Goal: Transaction & Acquisition: Purchase product/service

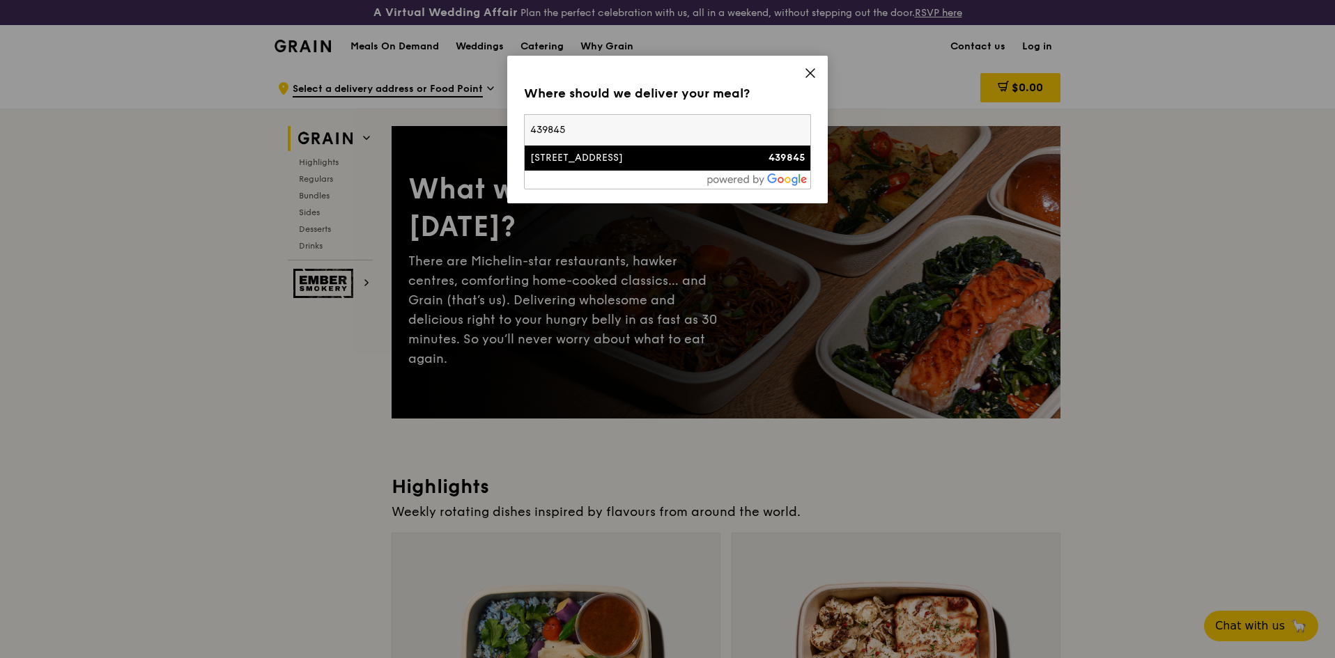
type input "439845"
click at [670, 153] on div "1 Amber Road" at bounding box center [633, 158] width 206 height 14
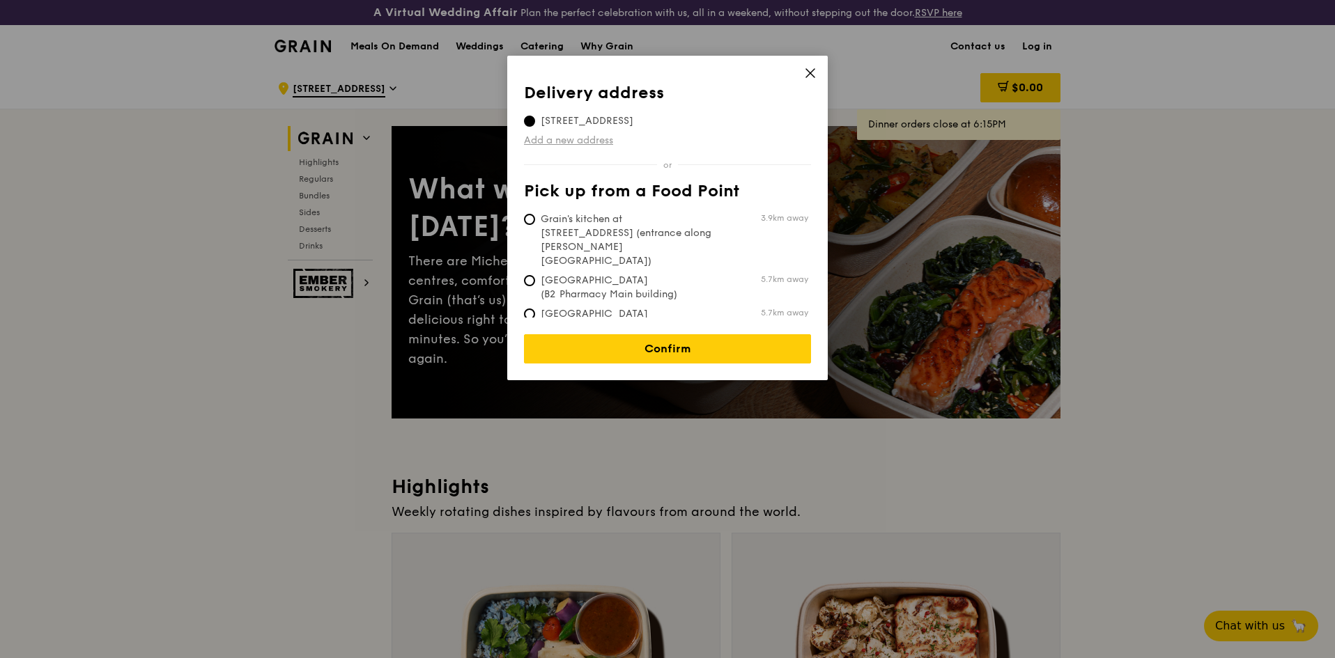
click at [596, 141] on link "Add a new address" at bounding box center [667, 141] width 287 height 14
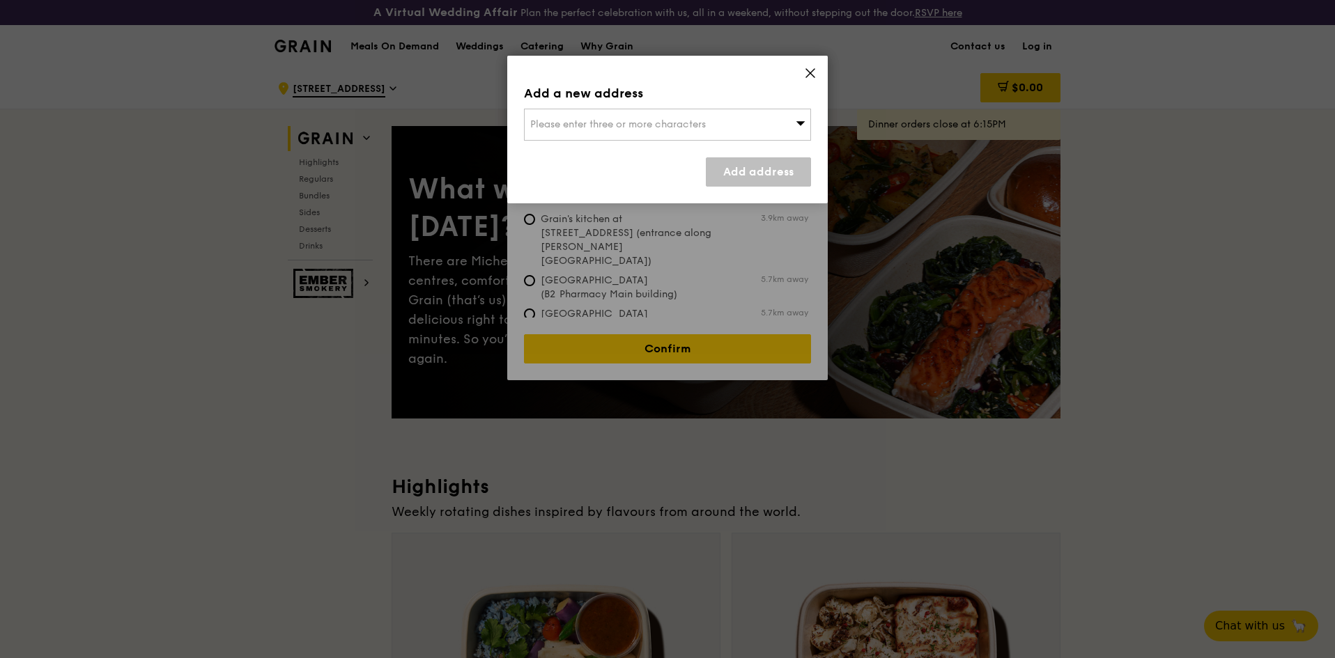
click at [684, 125] on span "Please enter three or more characters" at bounding box center [618, 124] width 176 height 12
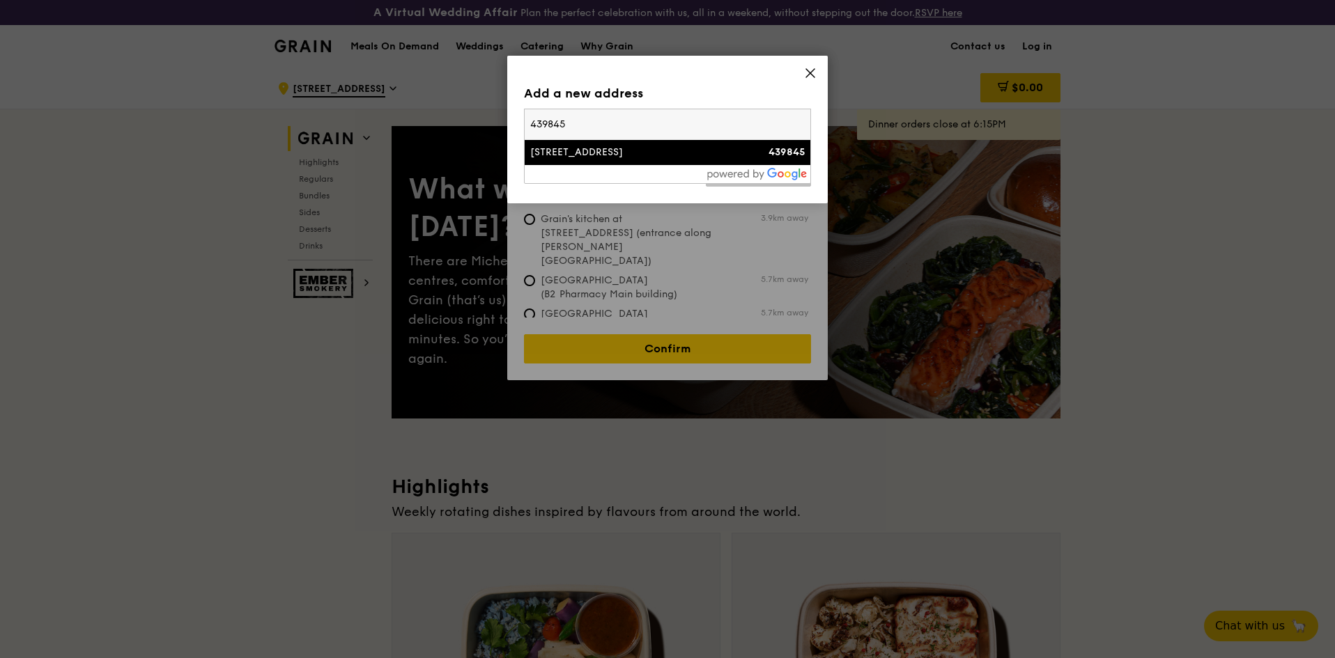
type input "439845"
click at [642, 162] on li "1 Amber Road 439845" at bounding box center [668, 152] width 286 height 25
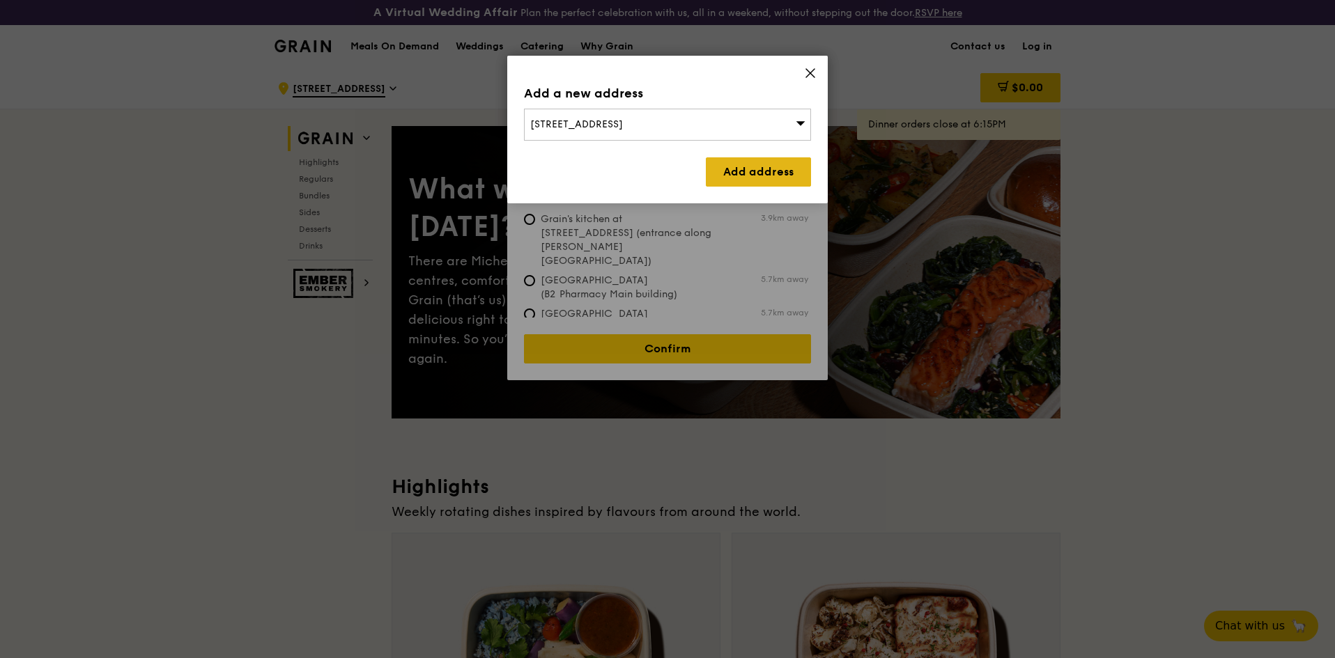
click at [755, 178] on link "Add address" at bounding box center [758, 171] width 105 height 29
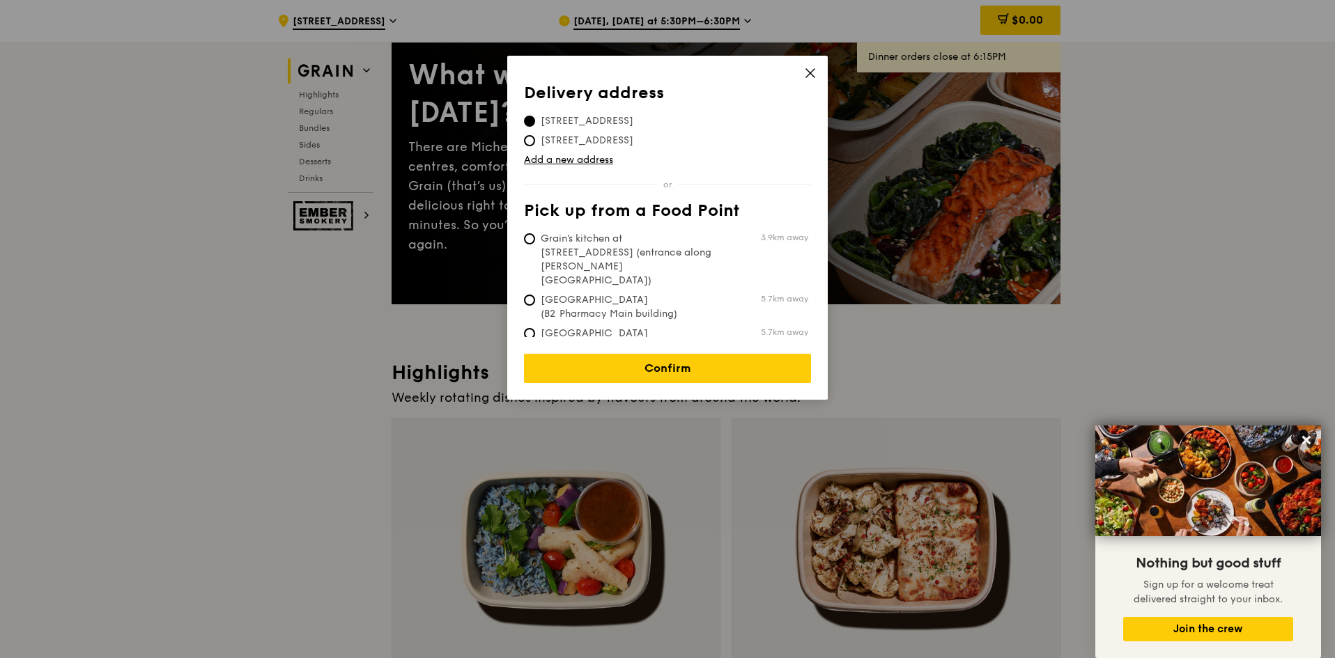
scroll to position [70, 0]
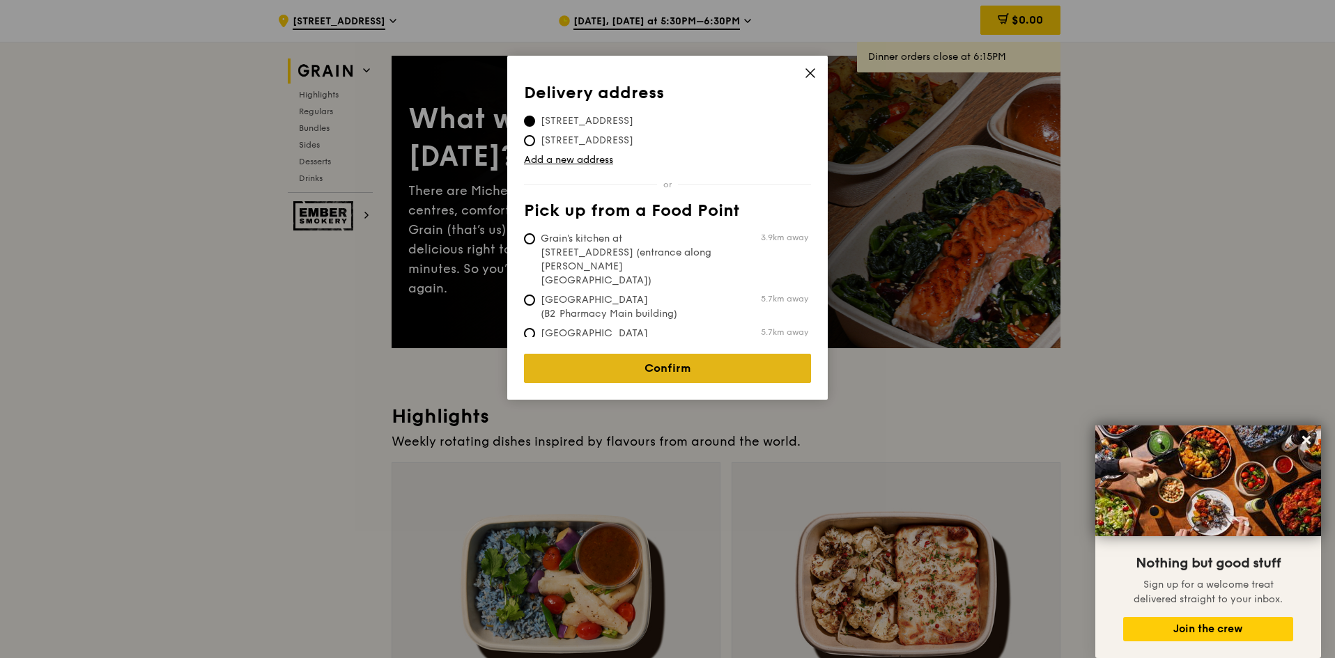
click at [685, 365] on link "Confirm" at bounding box center [667, 368] width 287 height 29
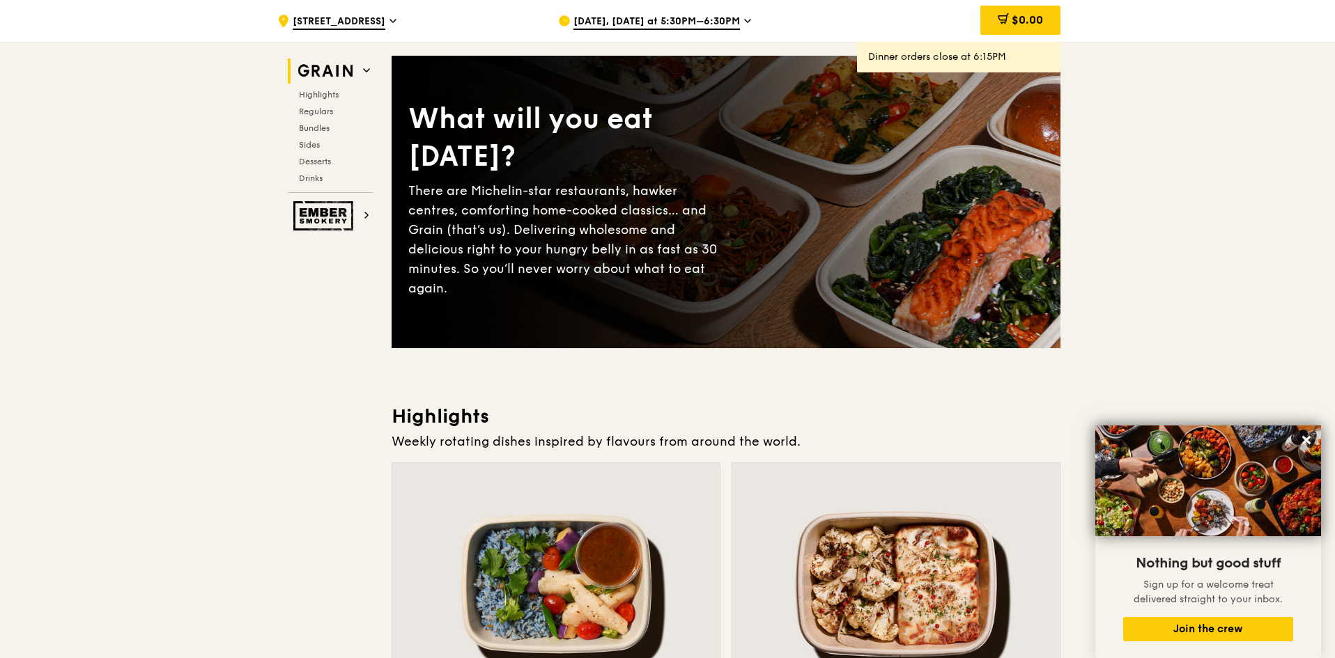
click at [649, 24] on span "Sep 22, Today at 5:30PM–6:30PM" at bounding box center [656, 22] width 167 height 15
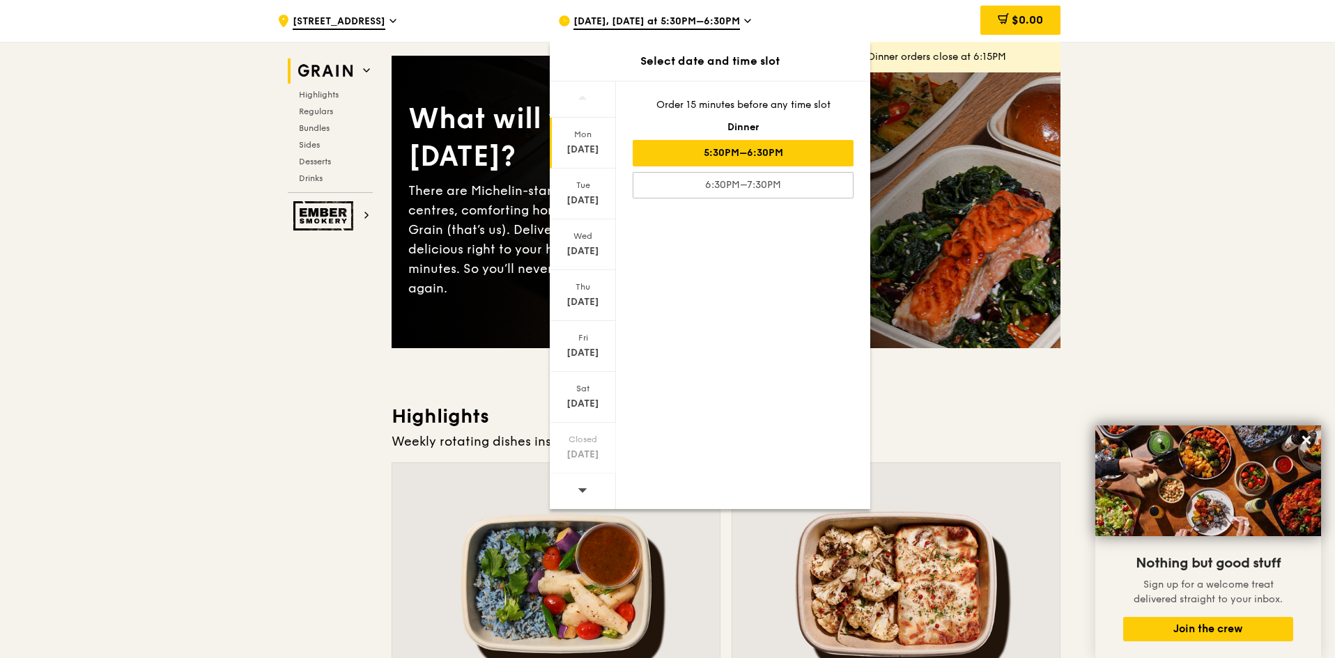
click at [578, 490] on icon at bounding box center [583, 490] width 10 height 10
click at [593, 352] on div "Oct 3" at bounding box center [583, 353] width 62 height 14
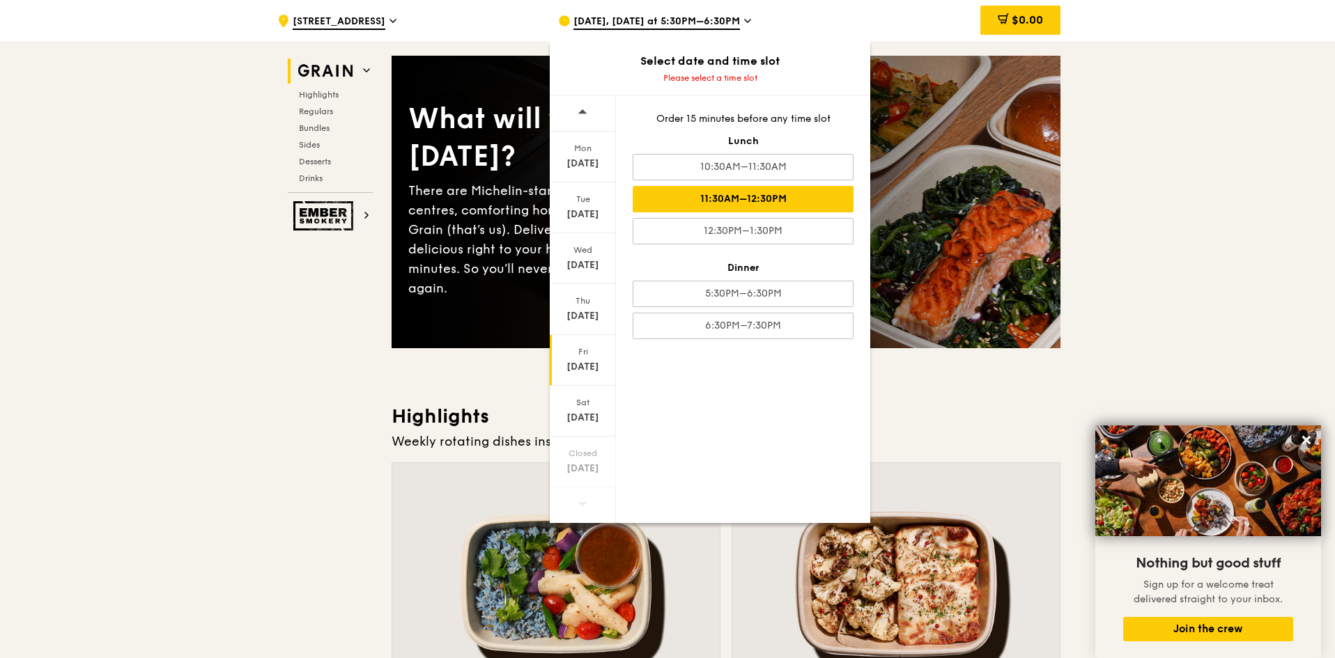
click at [812, 206] on div "11:30AM–12:30PM" at bounding box center [743, 199] width 221 height 26
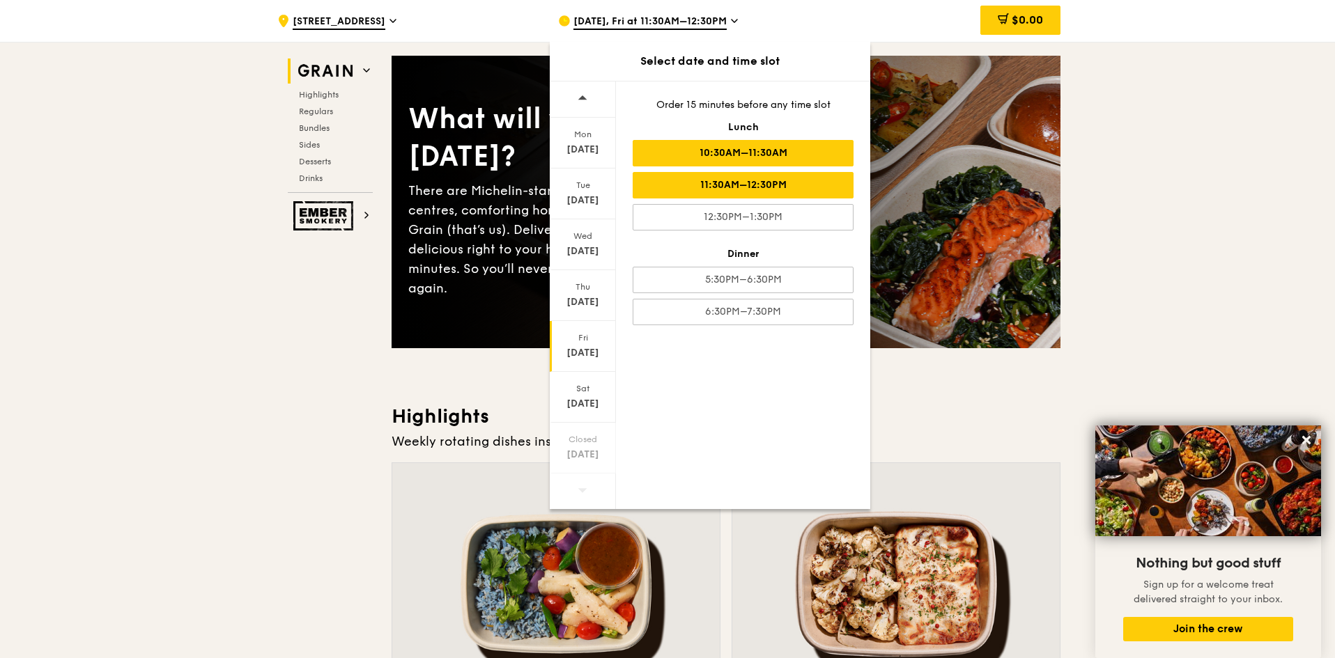
click at [787, 150] on div "10:30AM–11:30AM" at bounding box center [743, 153] width 221 height 26
click at [743, 183] on div "11:30AM–12:30PM" at bounding box center [743, 185] width 221 height 26
click at [731, 19] on icon at bounding box center [734, 21] width 7 height 13
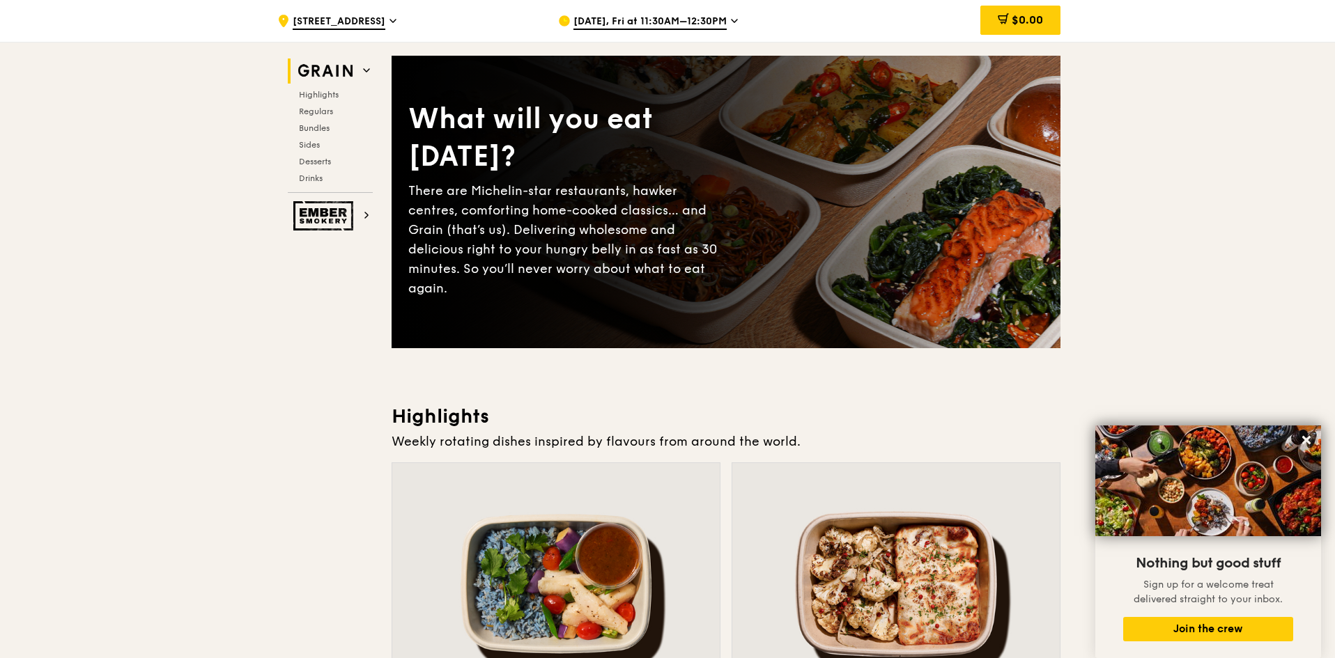
click at [731, 19] on icon at bounding box center [734, 21] width 7 height 13
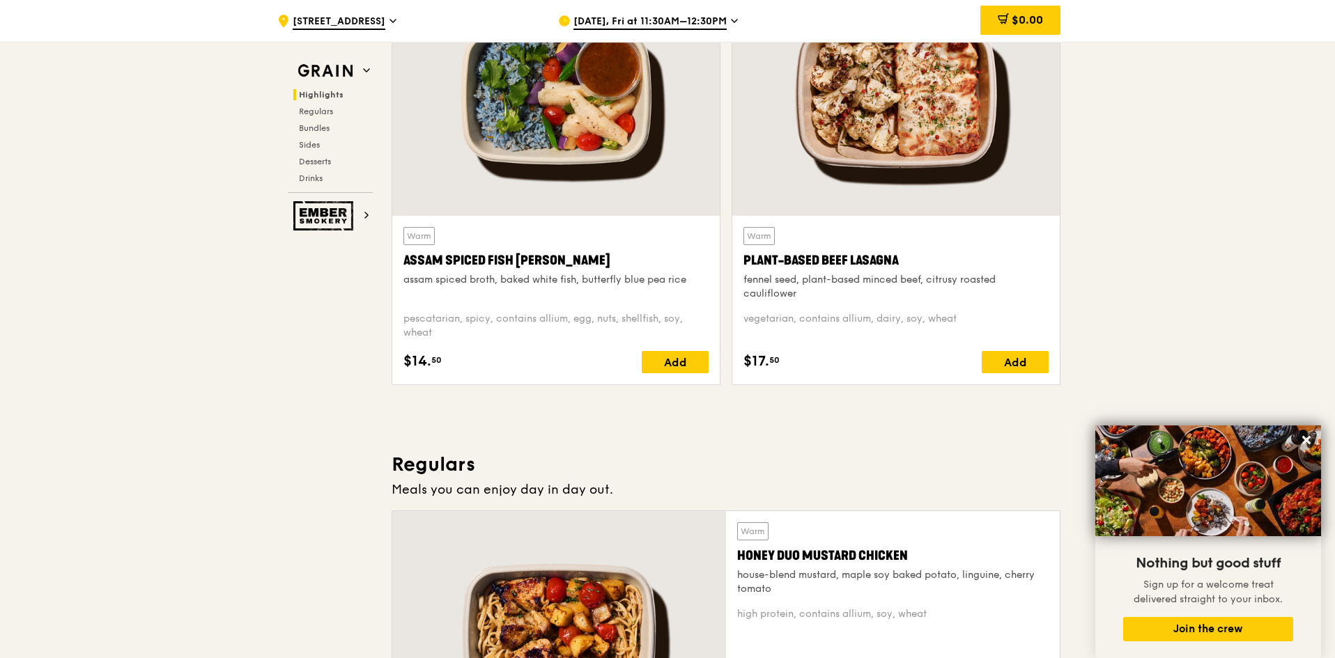
scroll to position [488, 0]
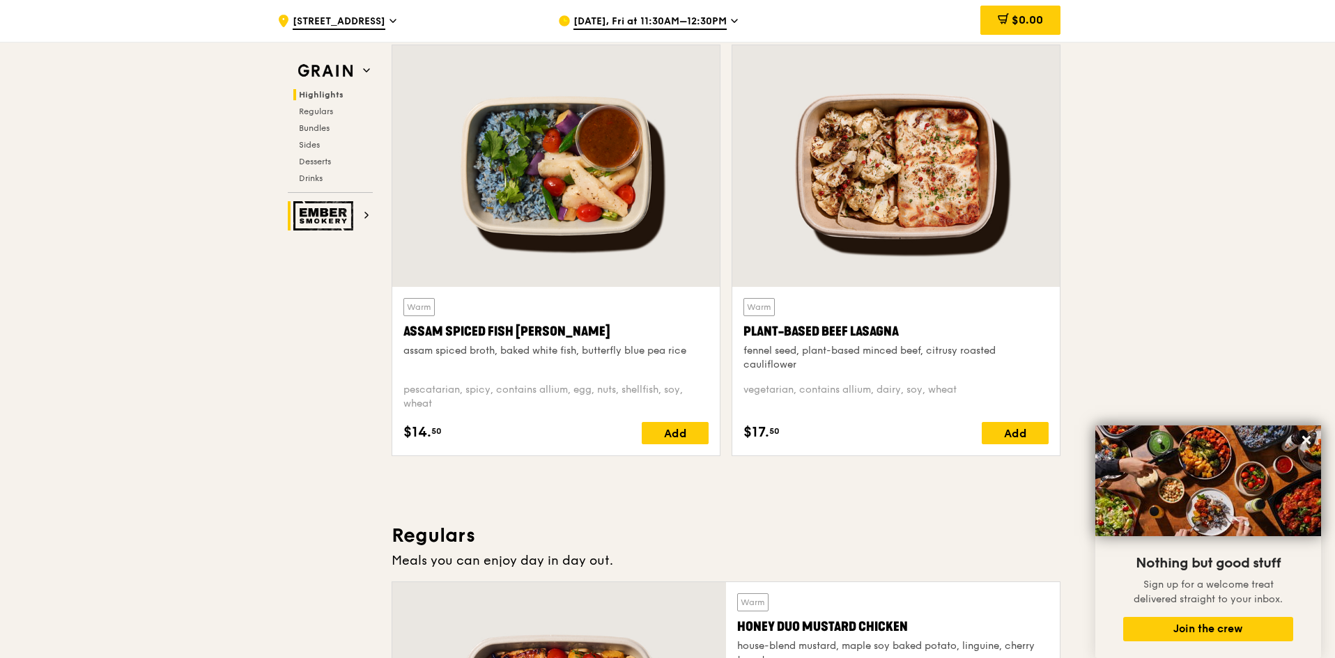
click at [357, 213] on h2 "Ember Smokery" at bounding box center [330, 215] width 85 height 29
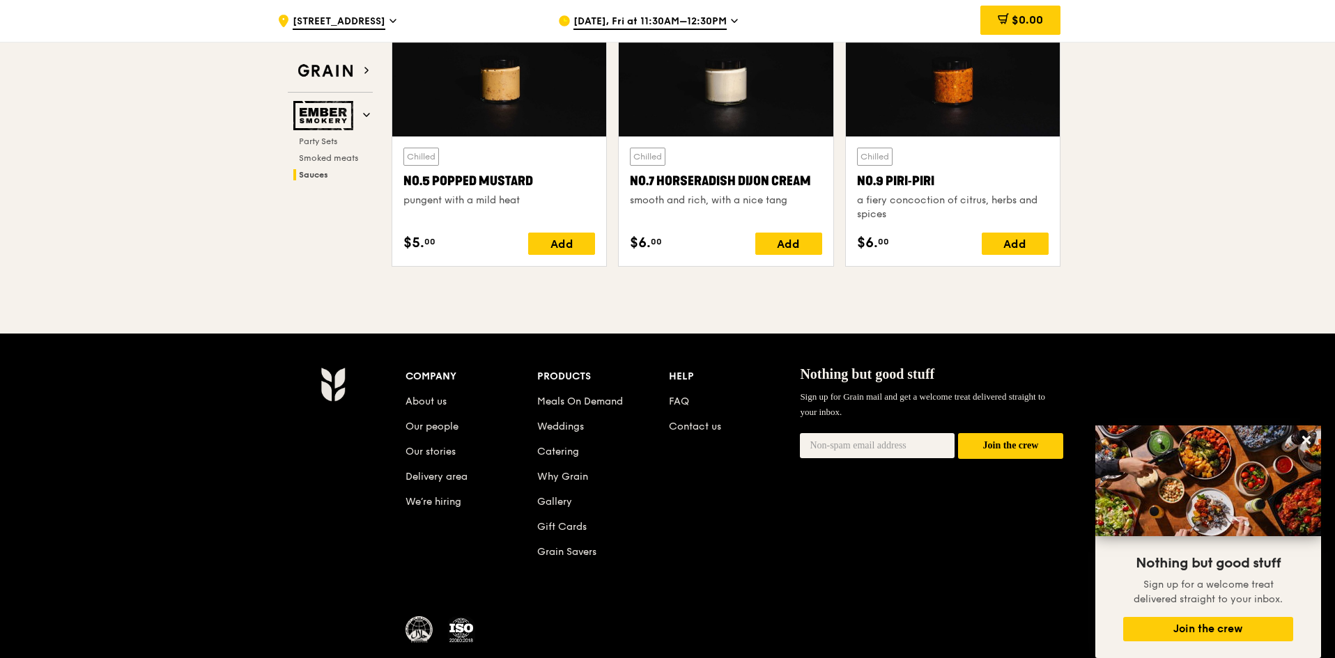
scroll to position [1648, 0]
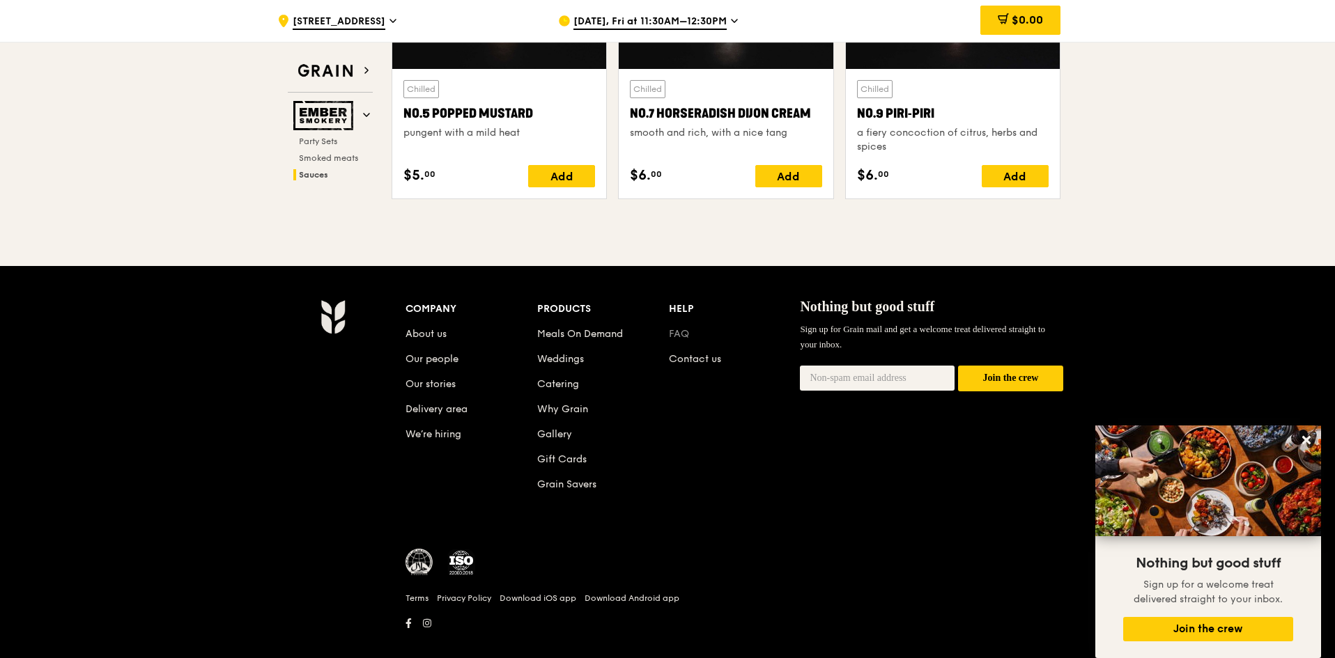
click at [687, 328] on link "FAQ" at bounding box center [679, 334] width 20 height 12
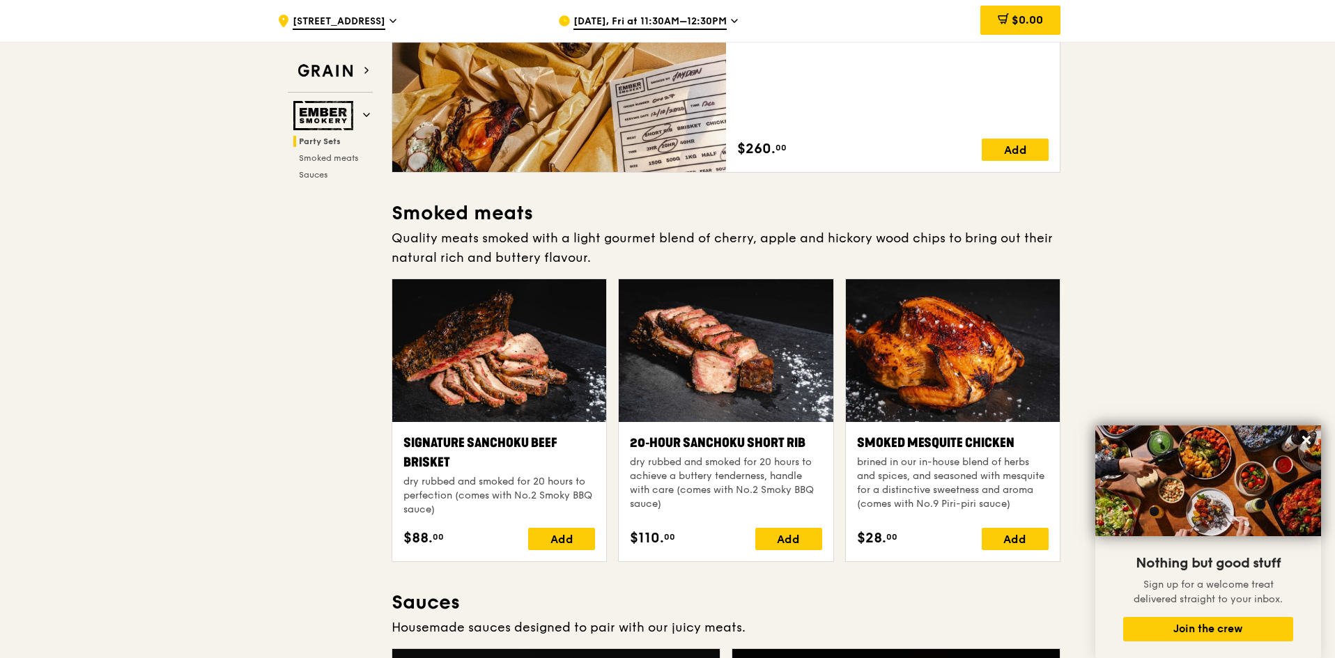
scroll to position [0, 0]
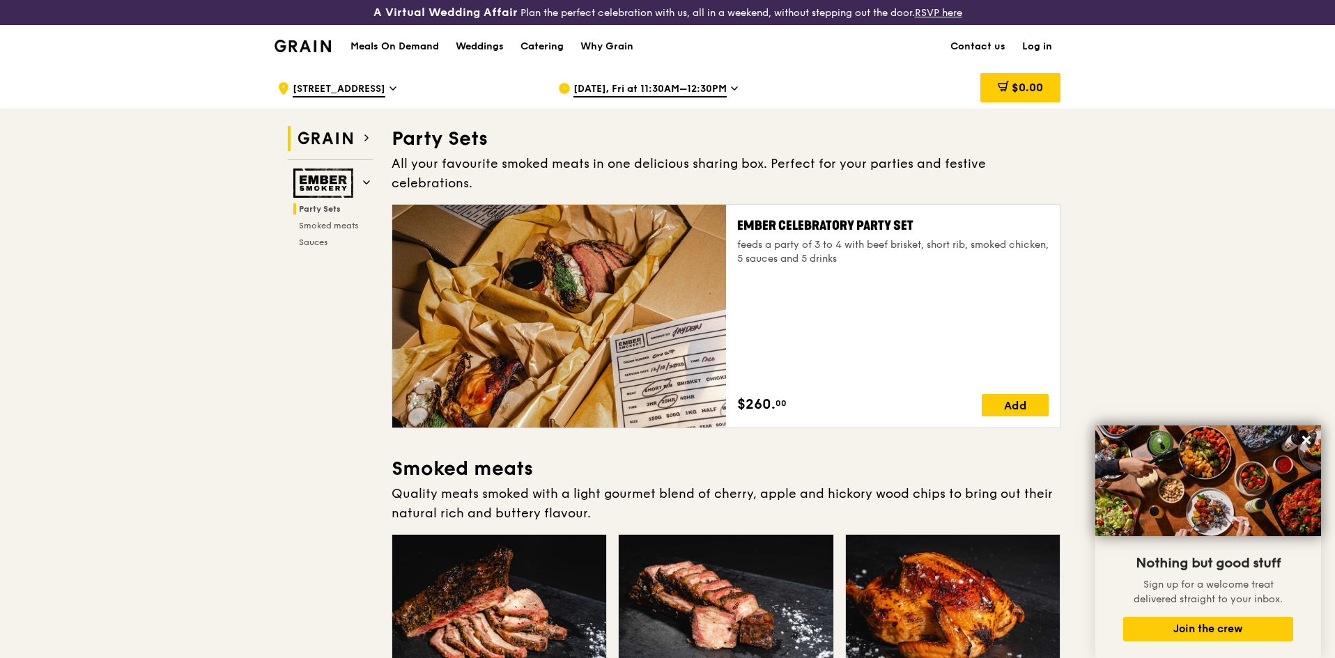
click at [366, 132] on span at bounding box center [366, 138] width 7 height 12
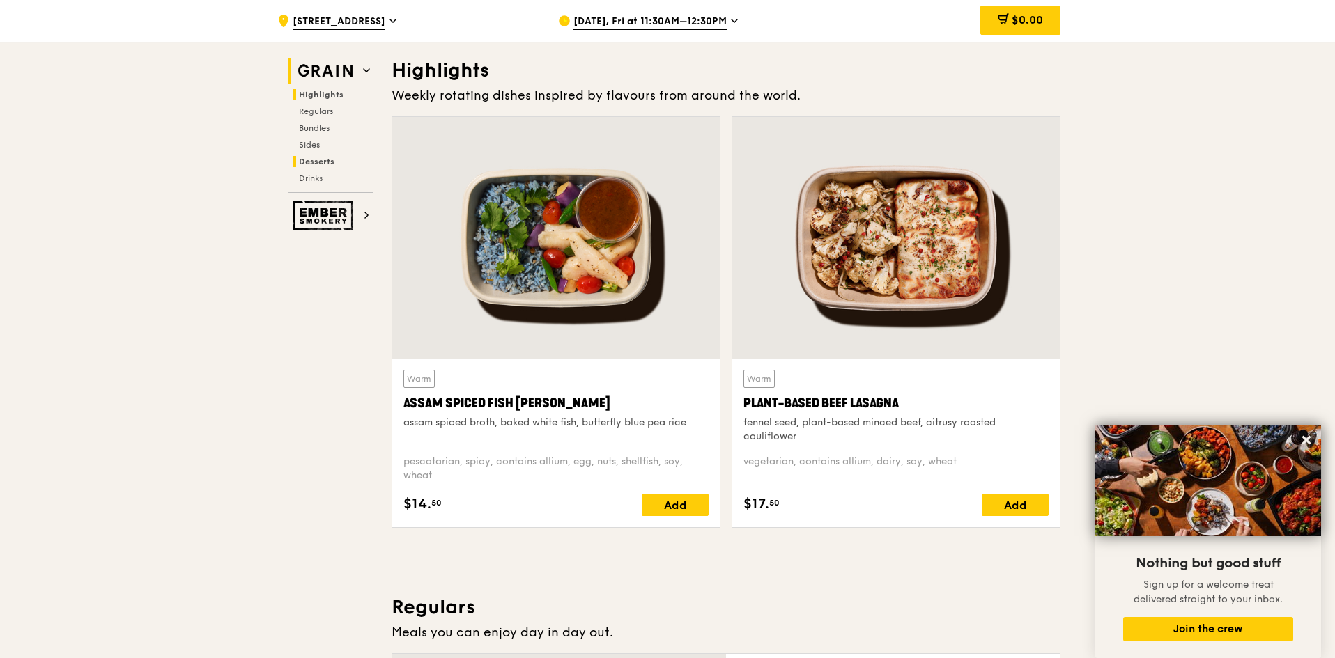
scroll to position [419, 0]
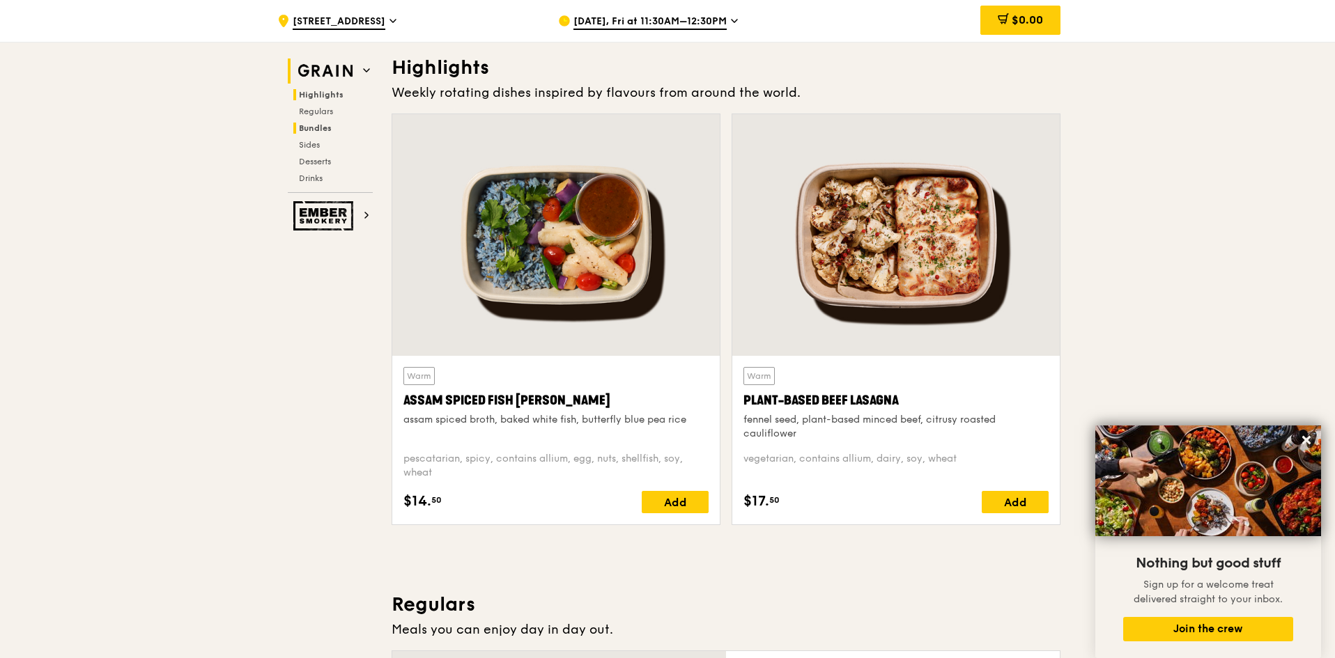
click at [318, 125] on span "Bundles" at bounding box center [315, 128] width 33 height 10
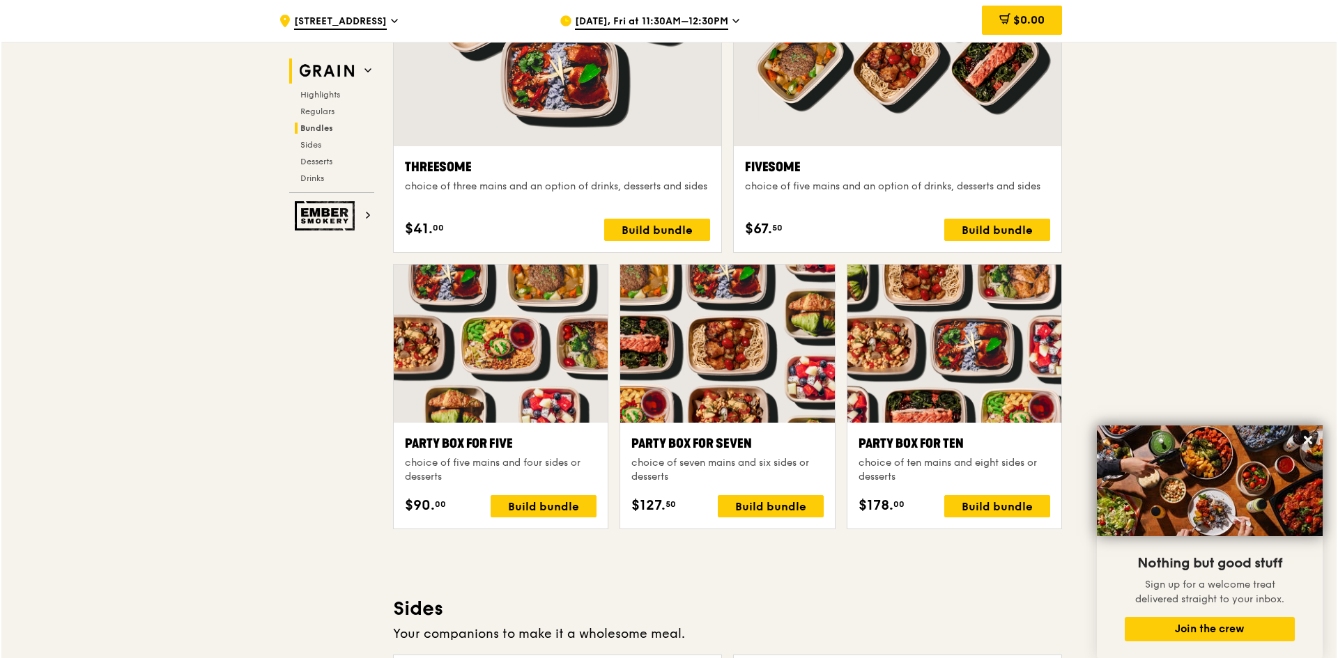
scroll to position [2603, 0]
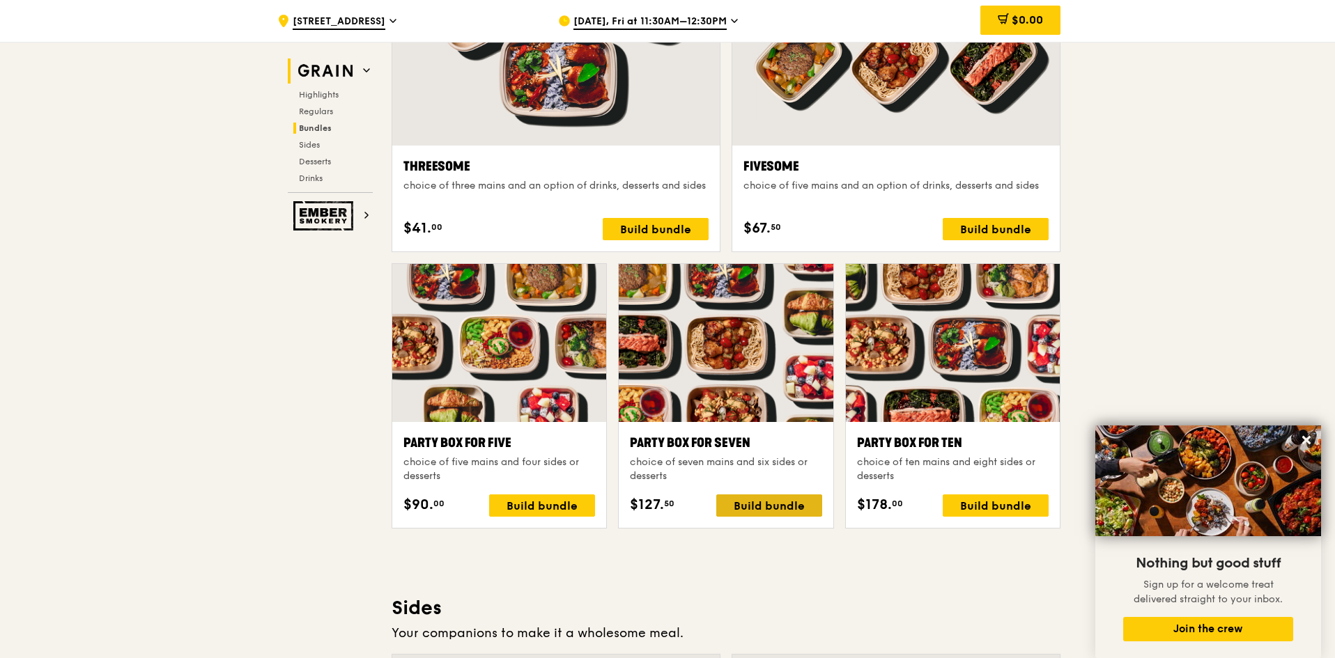
click at [765, 509] on div "Build bundle" at bounding box center [769, 506] width 106 height 22
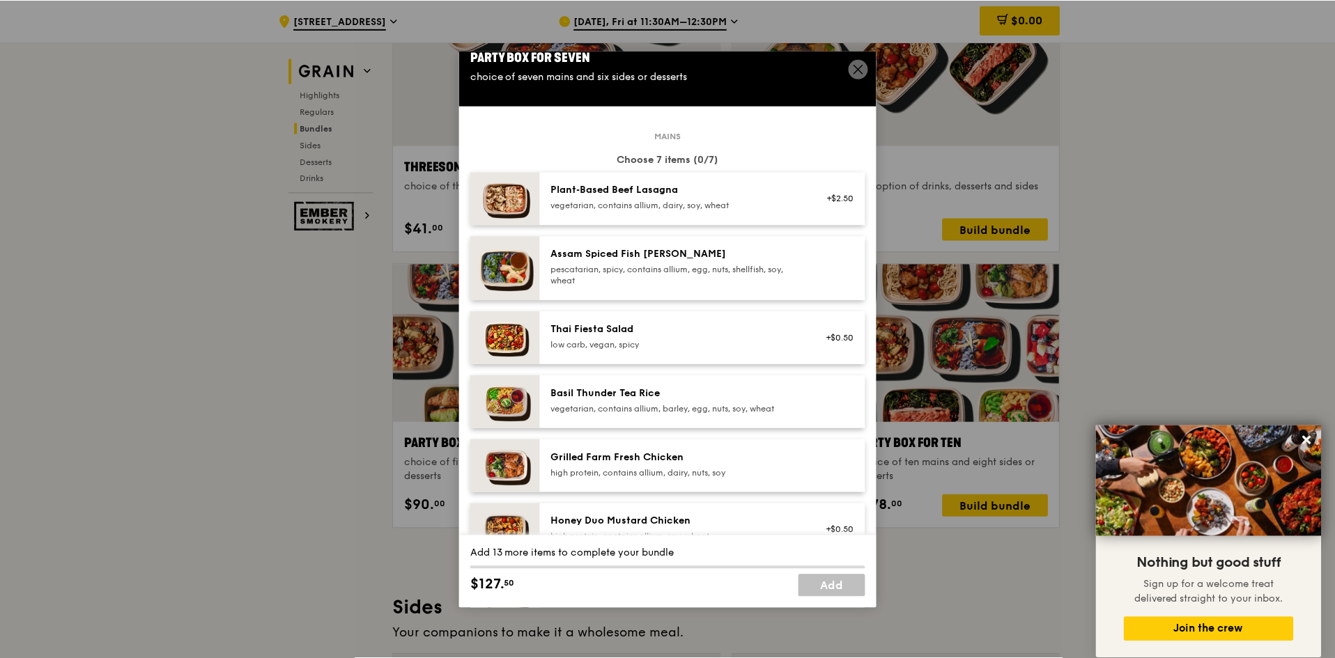
scroll to position [0, 0]
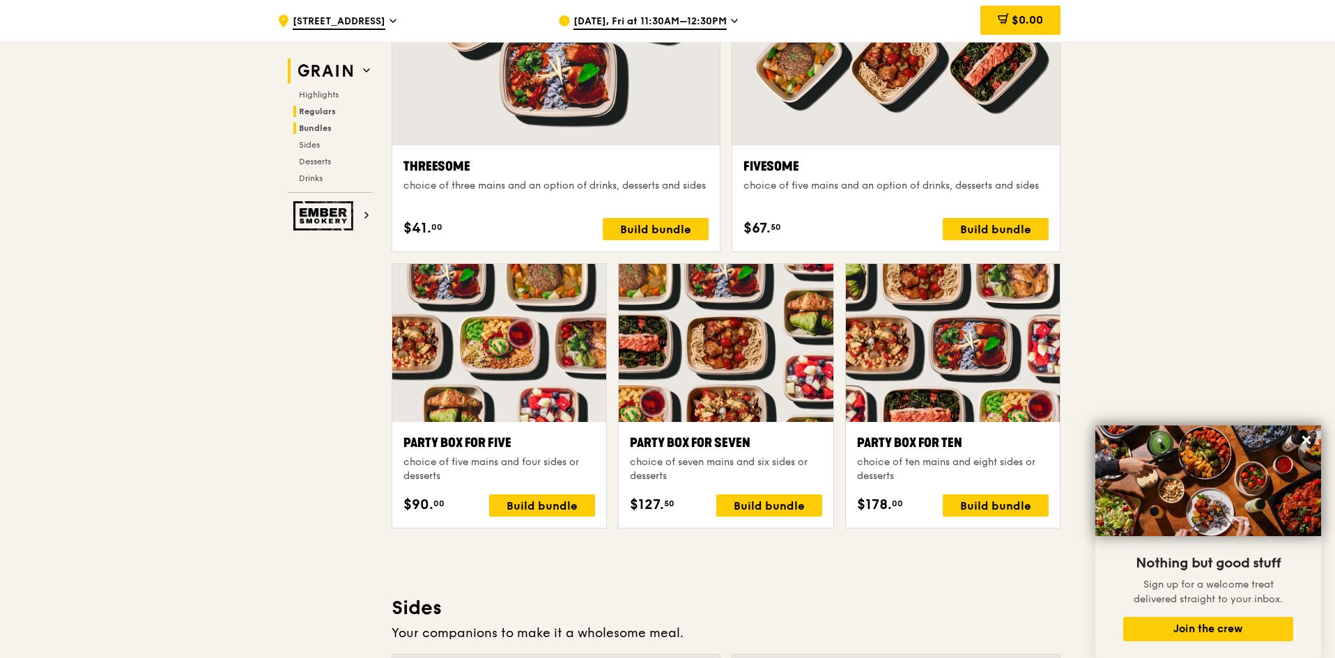
click at [316, 108] on span "Regulars" at bounding box center [317, 112] width 37 height 10
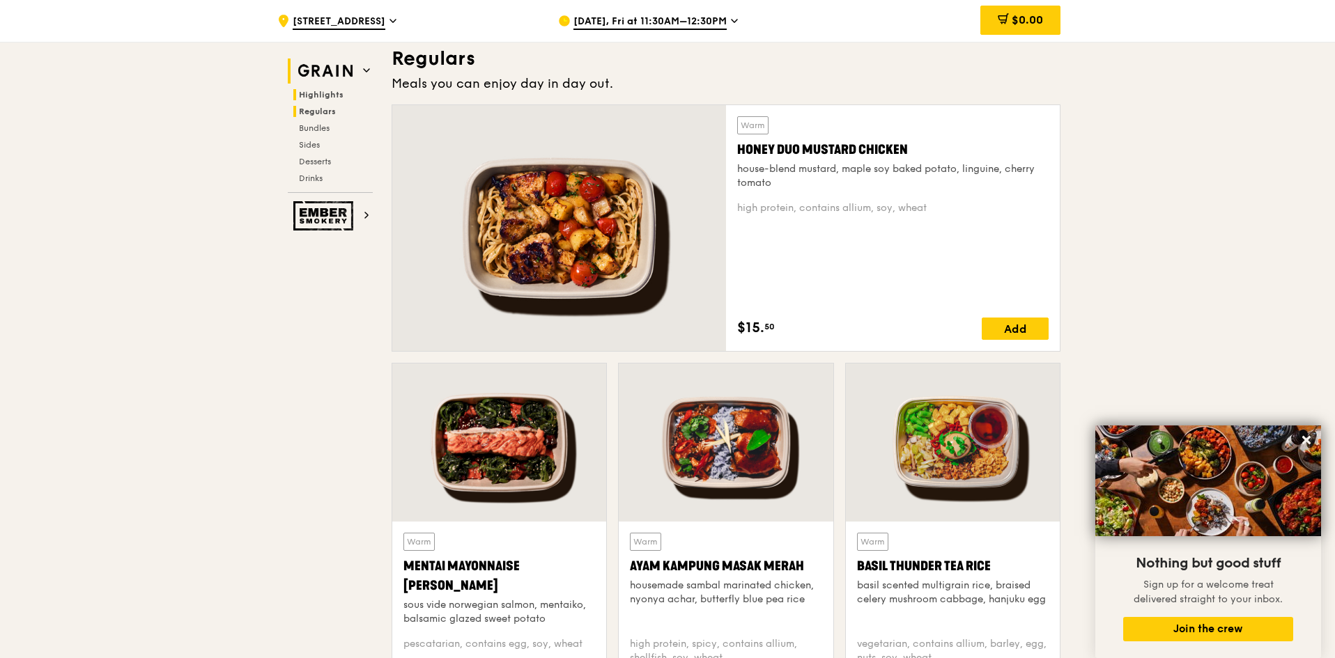
scroll to position [955, 0]
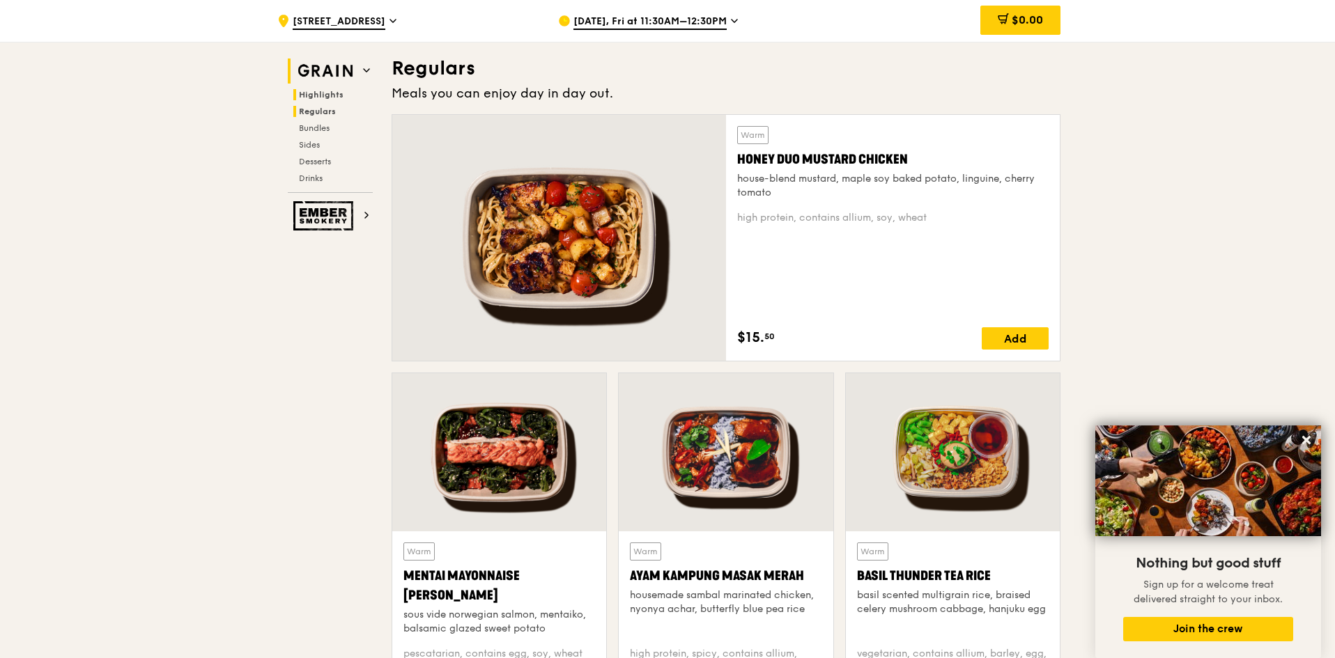
click at [323, 91] on span "Highlights" at bounding box center [321, 95] width 45 height 10
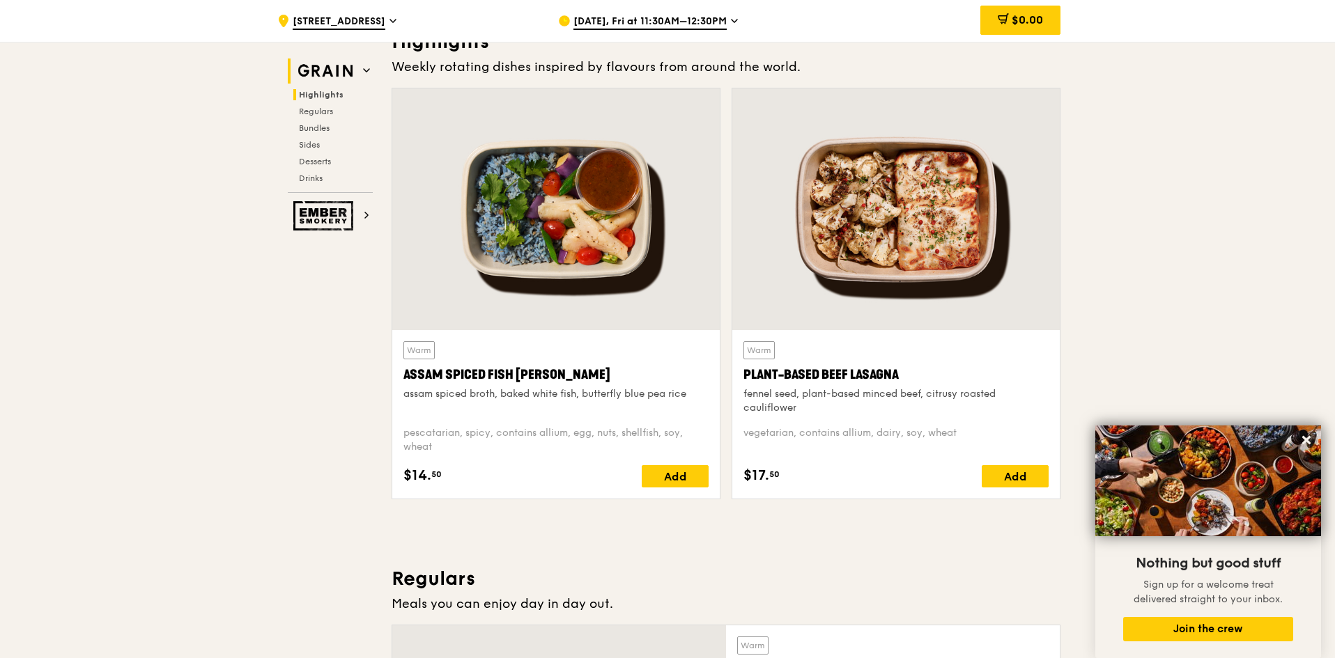
scroll to position [418, 0]
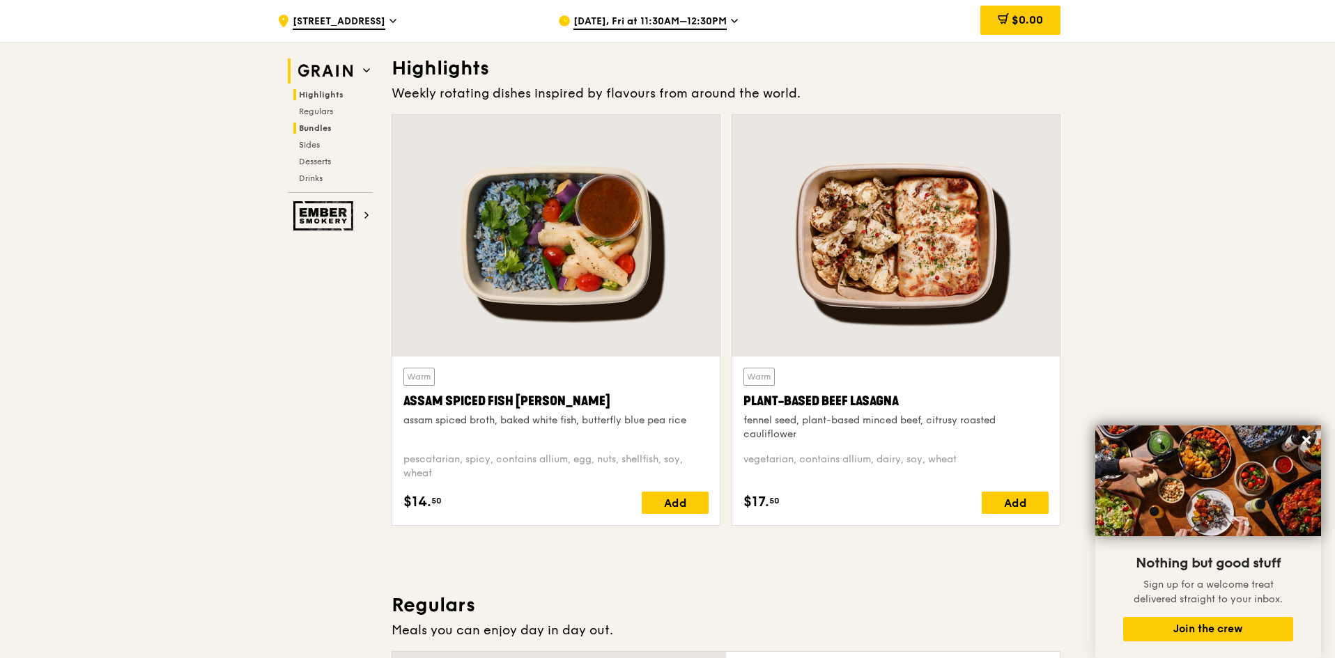
click at [323, 126] on span "Bundles" at bounding box center [315, 128] width 33 height 10
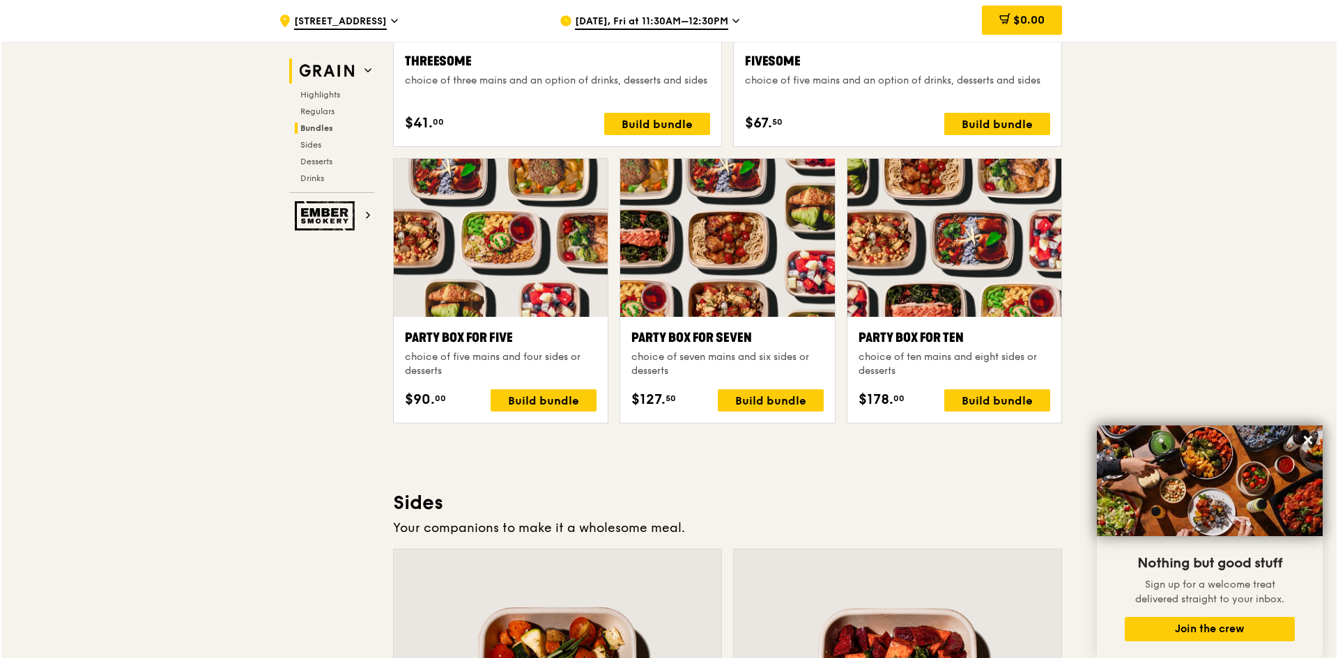
scroll to position [2673, 0]
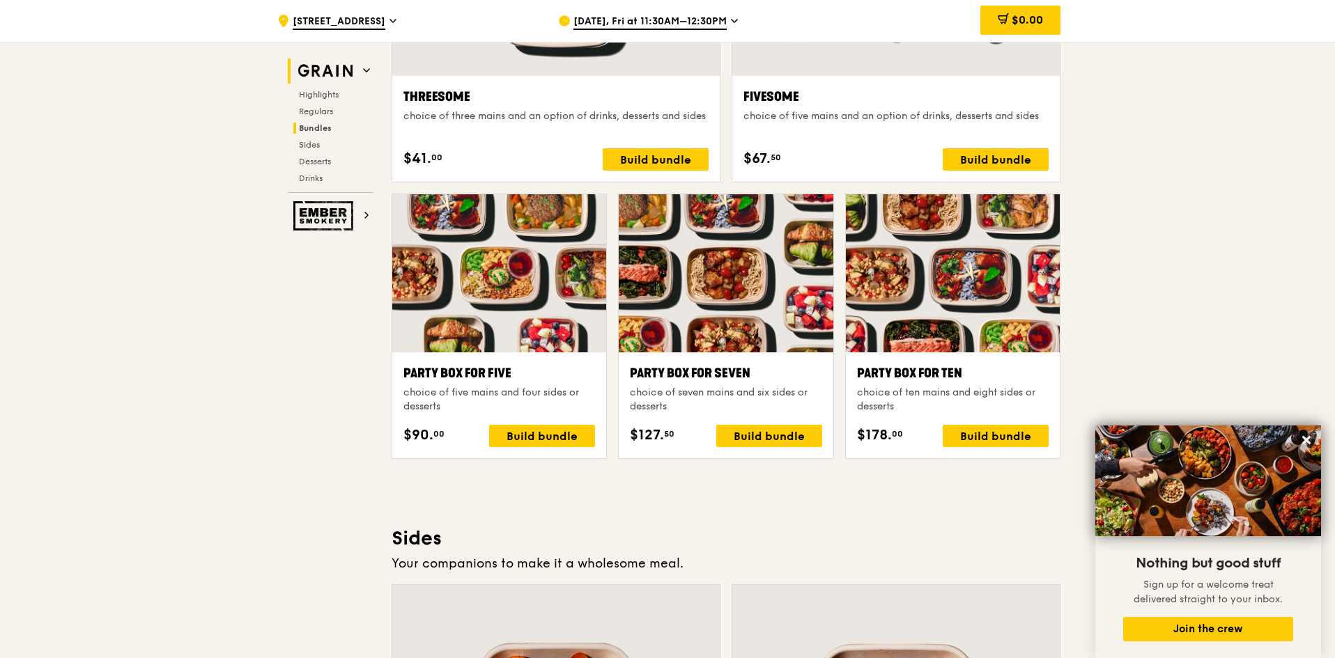
click at [750, 402] on div "choice of seven mains and six sides or desserts" at bounding box center [726, 400] width 192 height 28
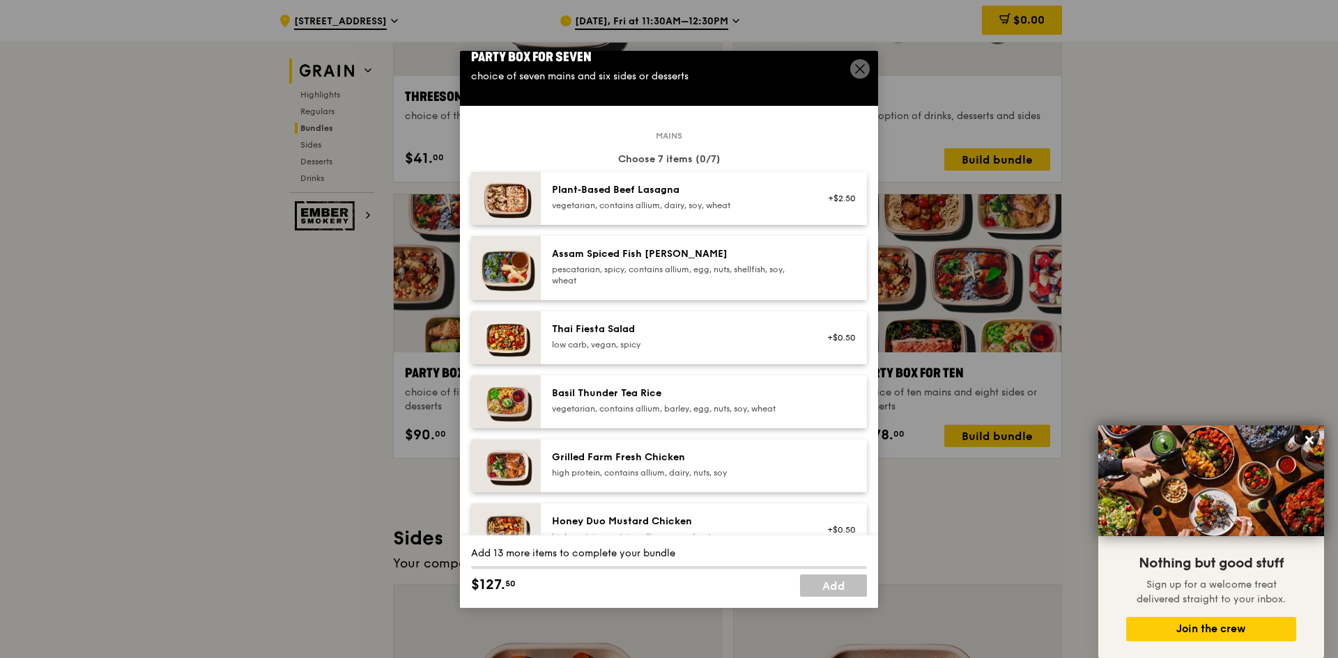
scroll to position [0, 0]
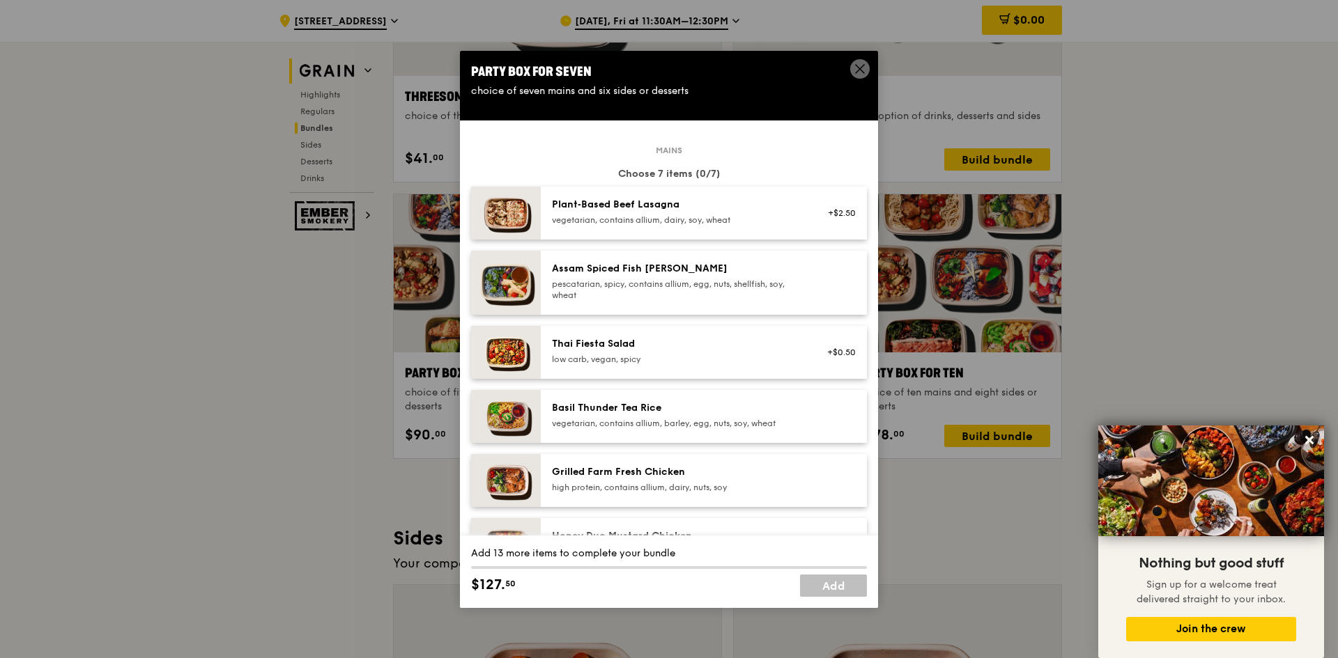
click at [521, 281] on img at bounding box center [506, 283] width 70 height 64
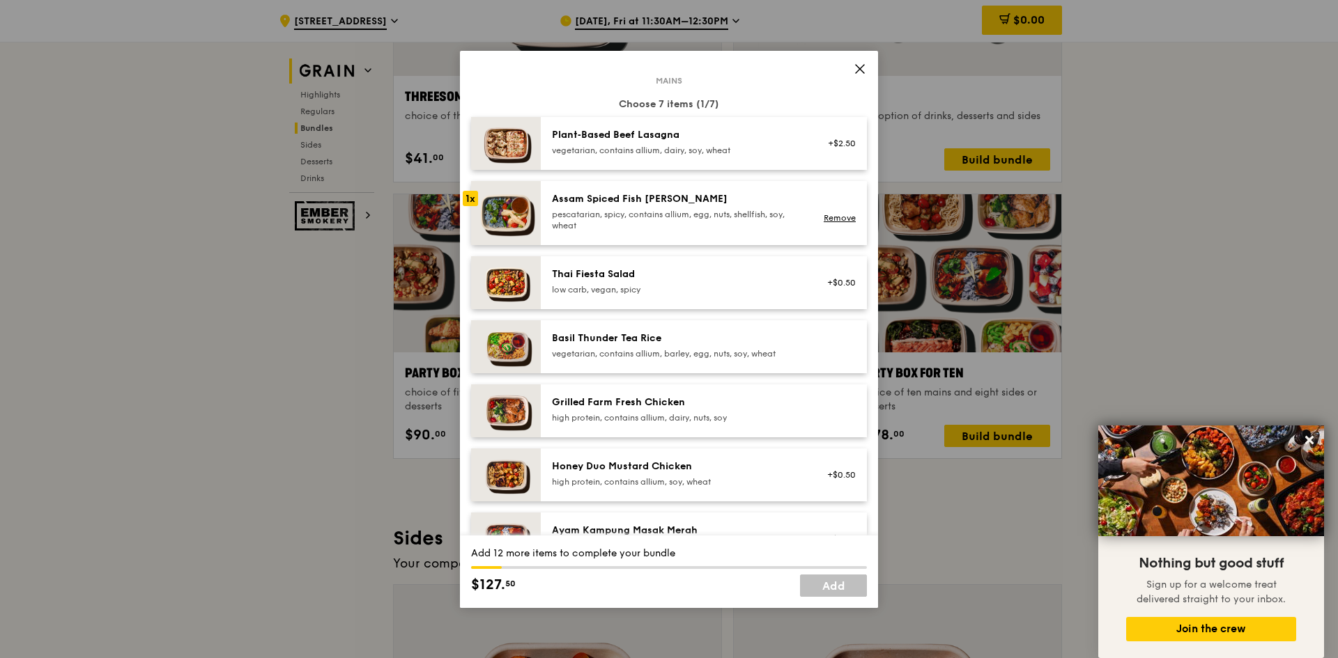
scroll to position [139, 0]
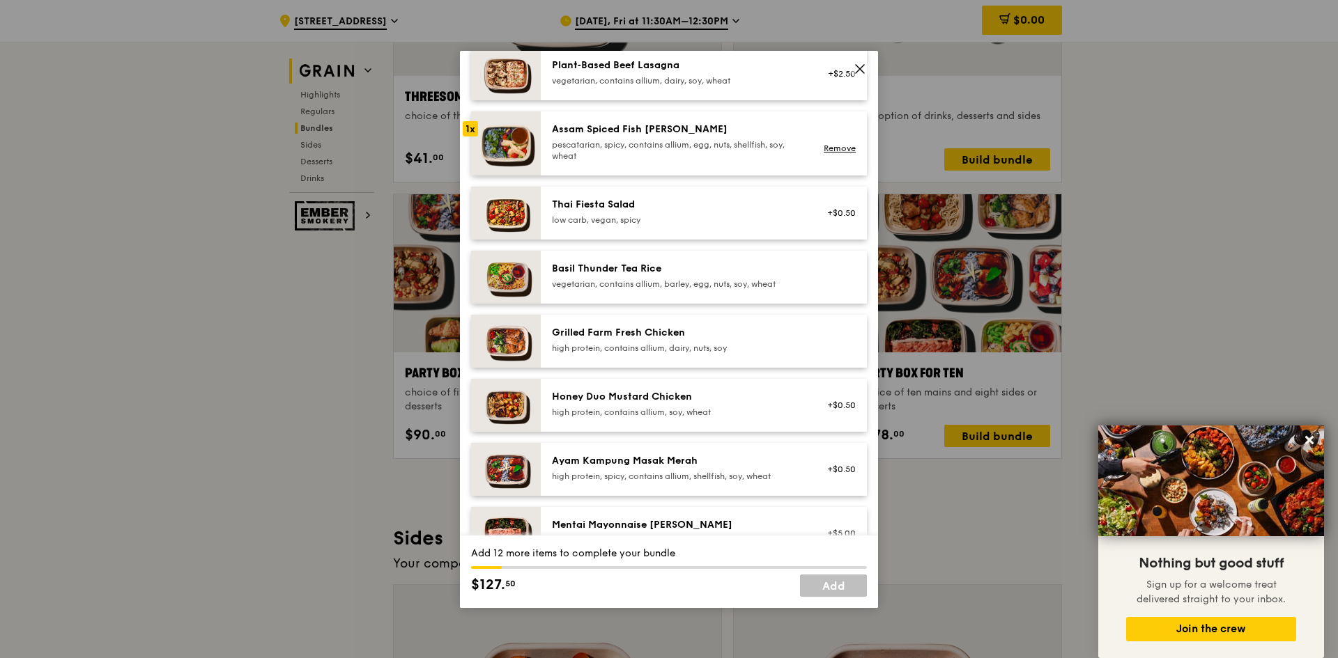
click at [651, 208] on div "Thai Fiesta Salad" at bounding box center [677, 205] width 250 height 14
click at [718, 343] on div "high protein, contains allium, dairy, nuts, soy" at bounding box center [677, 348] width 250 height 11
click at [701, 397] on div "Honey Duo Mustard Chicken" at bounding box center [677, 397] width 250 height 14
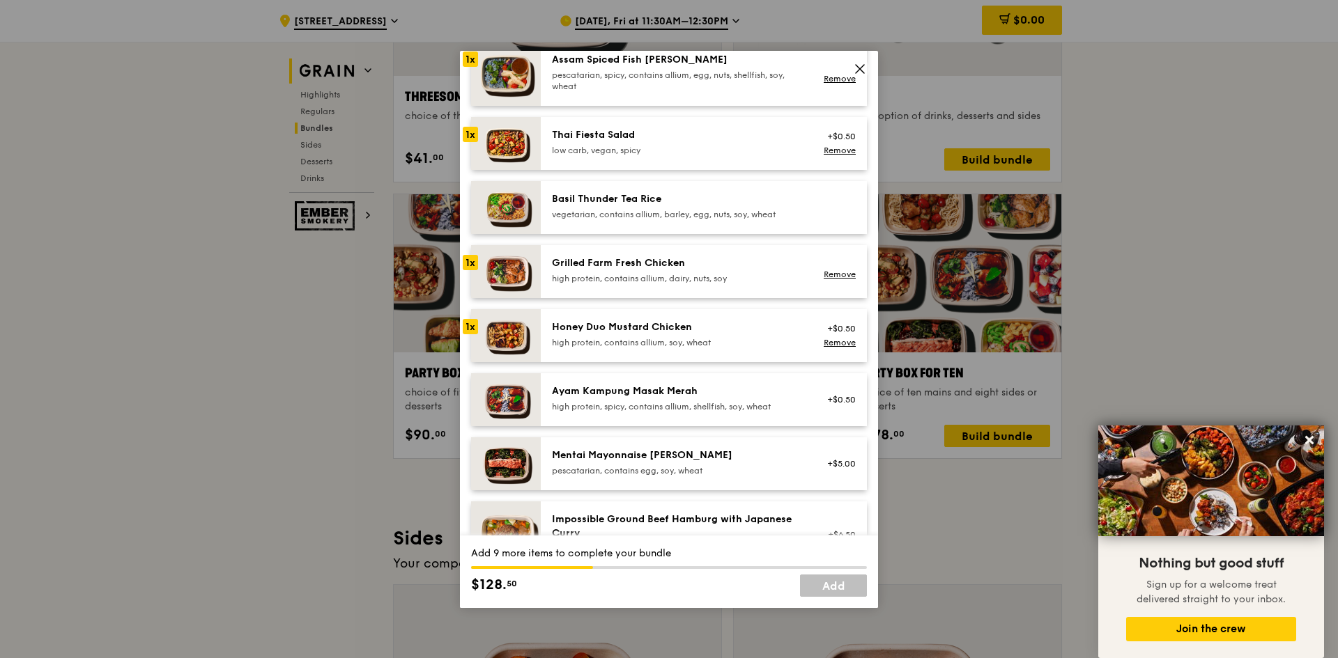
click at [682, 463] on div "Mentai Mayonnaise Aburi Salmon pescatarian, contains egg, soy, wheat" at bounding box center [677, 463] width 250 height 28
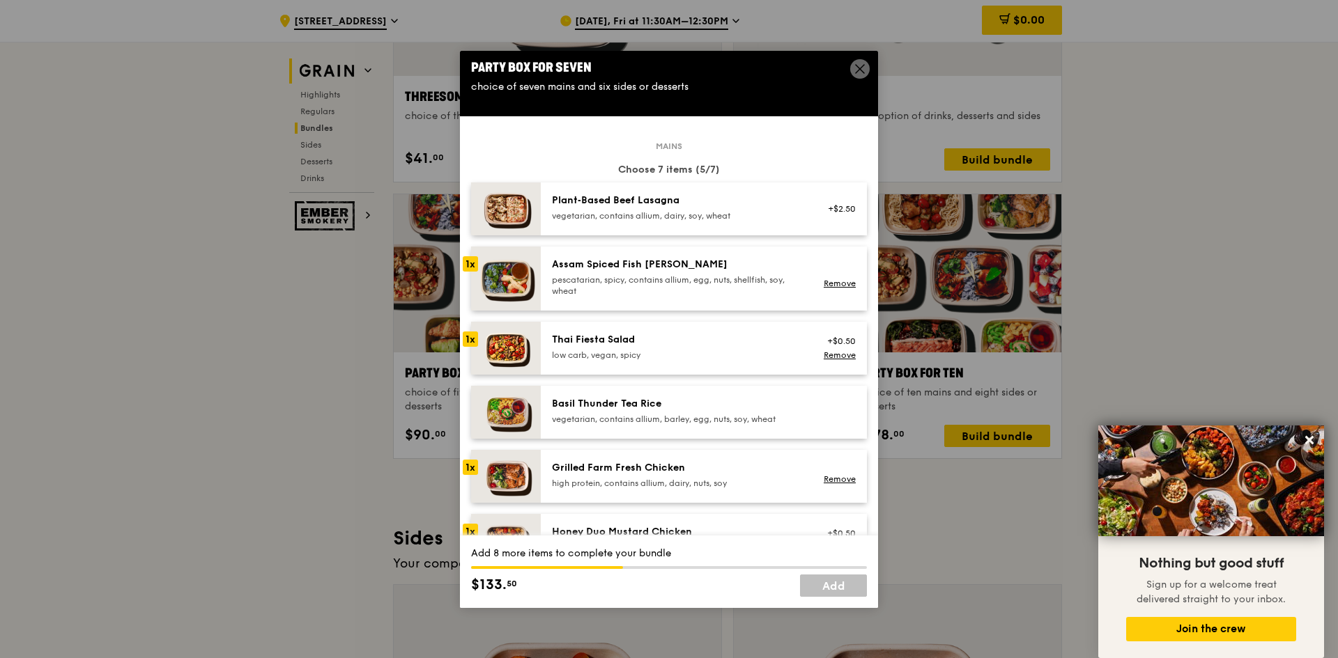
scroll to position [0, 0]
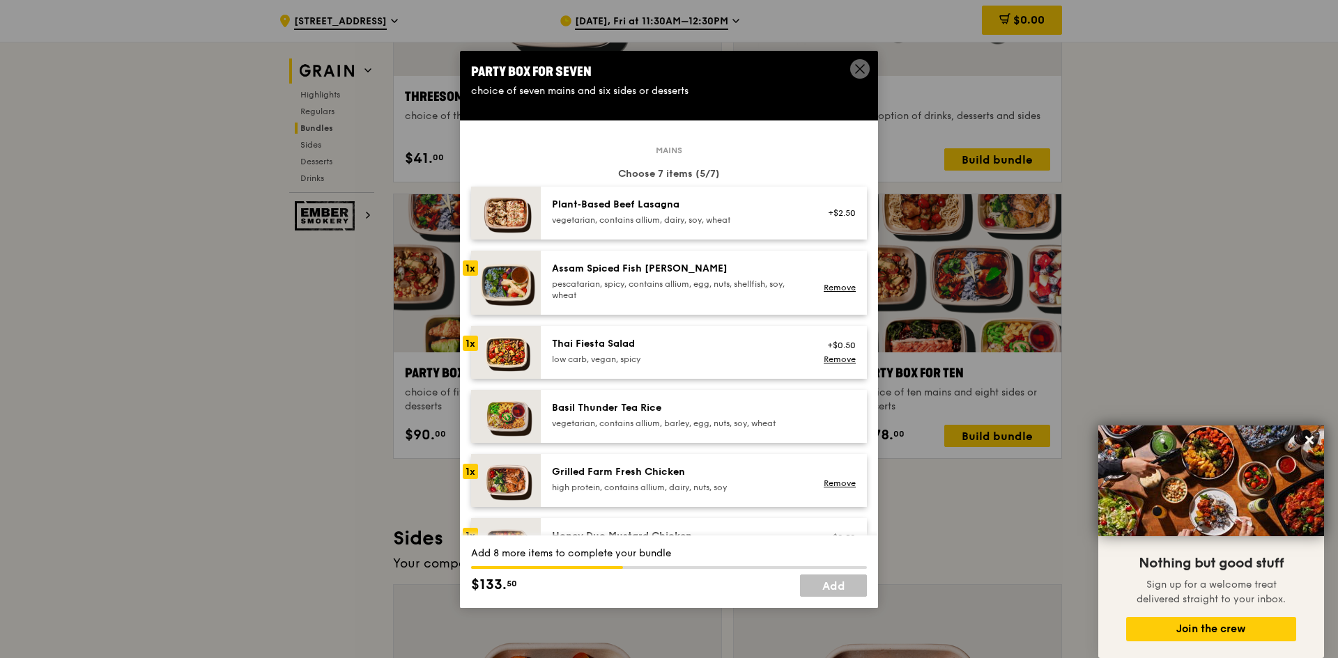
click at [517, 215] on img at bounding box center [506, 213] width 70 height 53
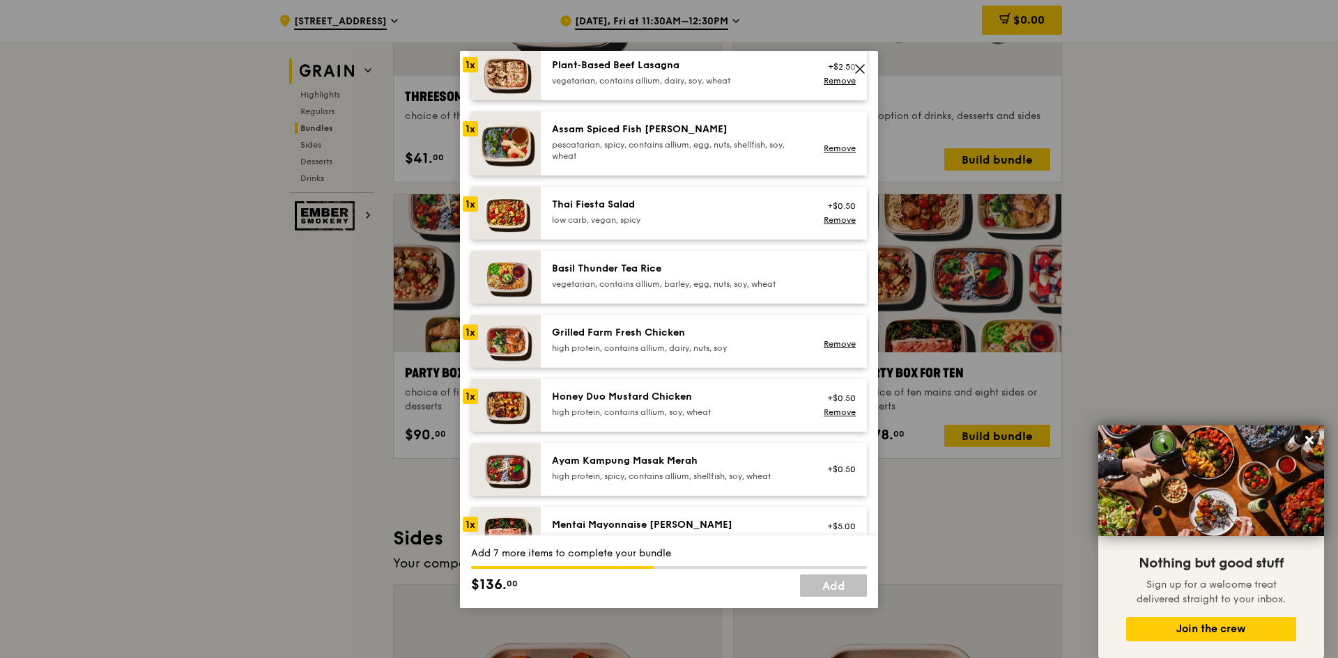
scroll to position [279, 0]
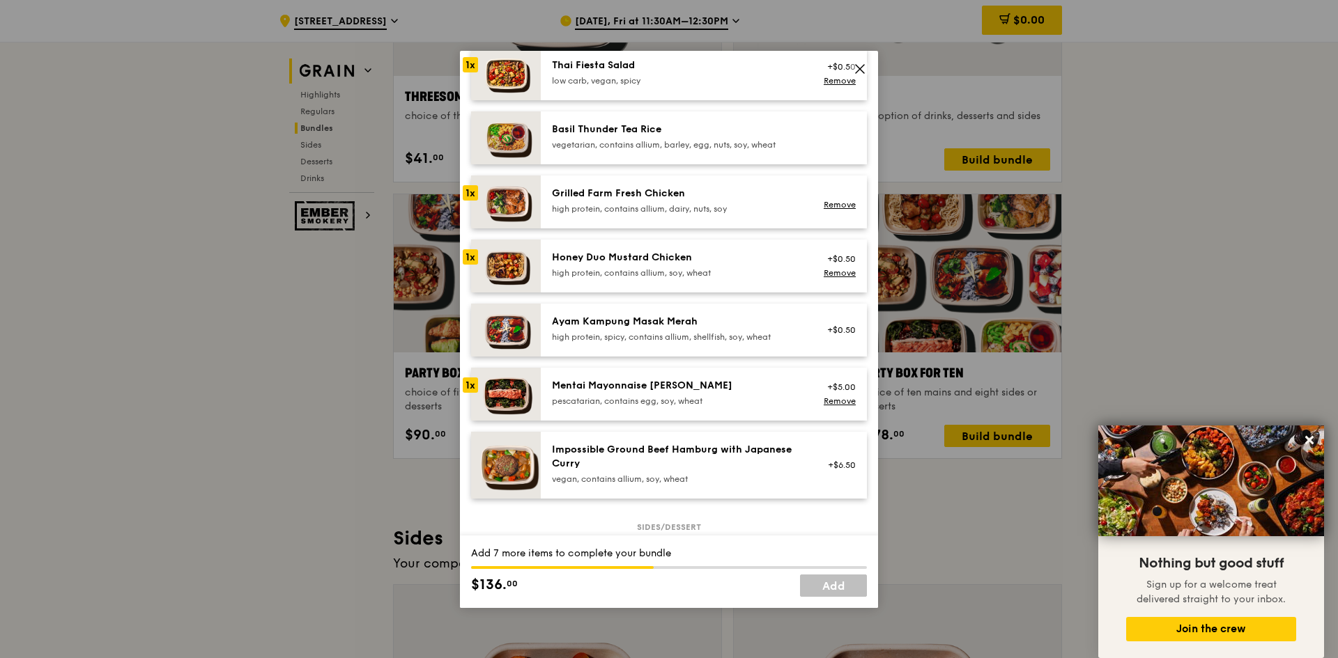
click at [500, 319] on img at bounding box center [506, 330] width 70 height 53
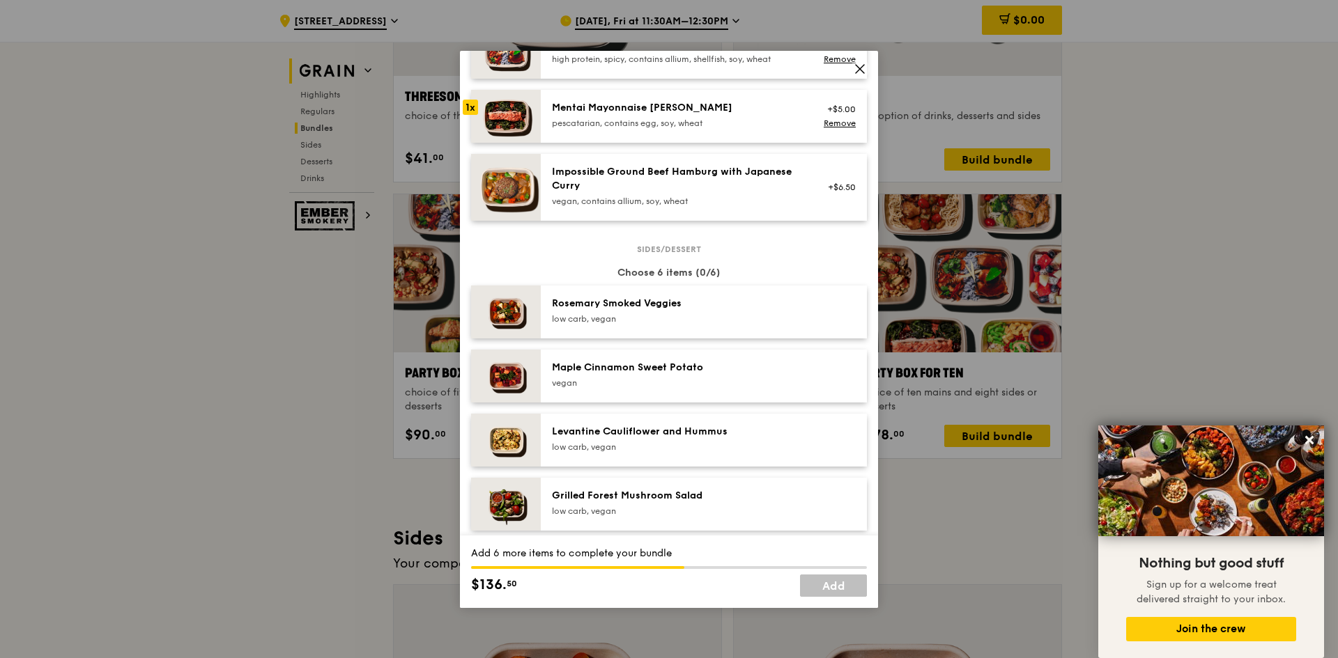
scroll to position [557, 0]
click at [690, 311] on div "Rosemary Smoked Veggies low carb, vegan" at bounding box center [677, 310] width 250 height 28
click at [693, 386] on div "vegan" at bounding box center [677, 382] width 250 height 11
click at [690, 447] on div "low carb, vegan" at bounding box center [677, 446] width 250 height 11
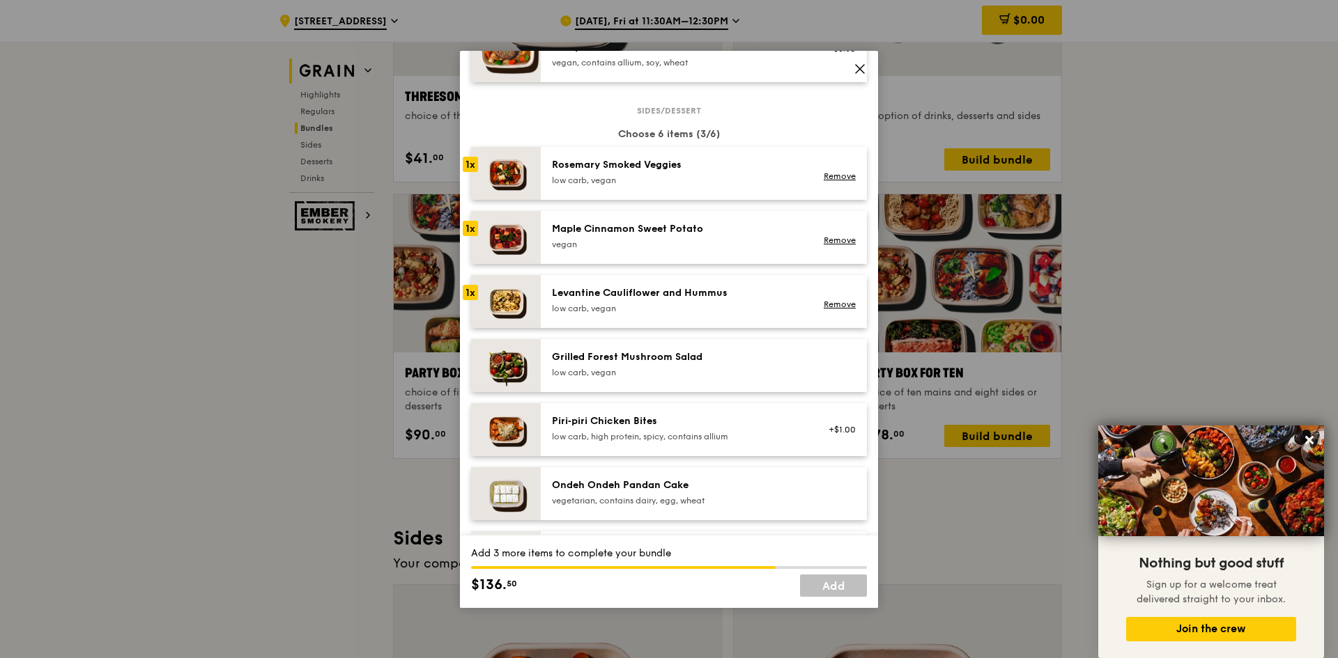
scroll to position [697, 0]
click at [654, 369] on div "low carb, vegan" at bounding box center [677, 371] width 250 height 11
click at [693, 430] on div "low carb, high protein, spicy, contains allium" at bounding box center [677, 435] width 250 height 11
click at [624, 494] on div "vegetarian, contains dairy, egg, wheat" at bounding box center [677, 499] width 250 height 11
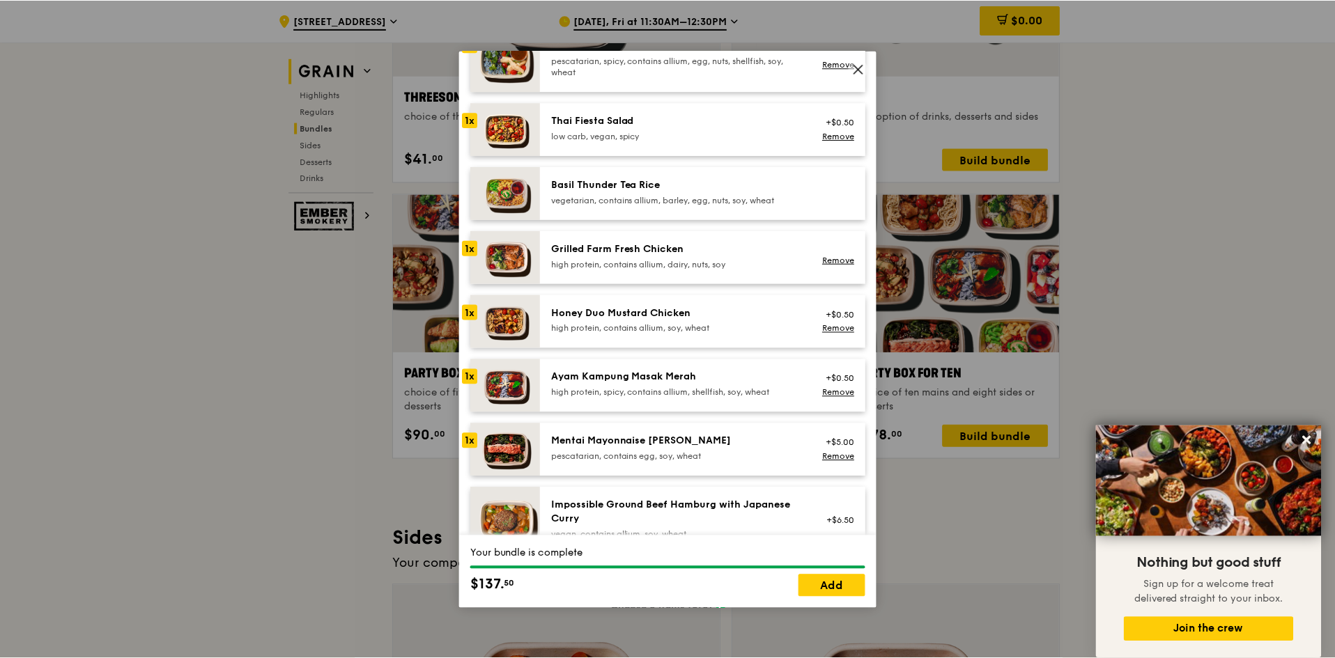
scroll to position [0, 0]
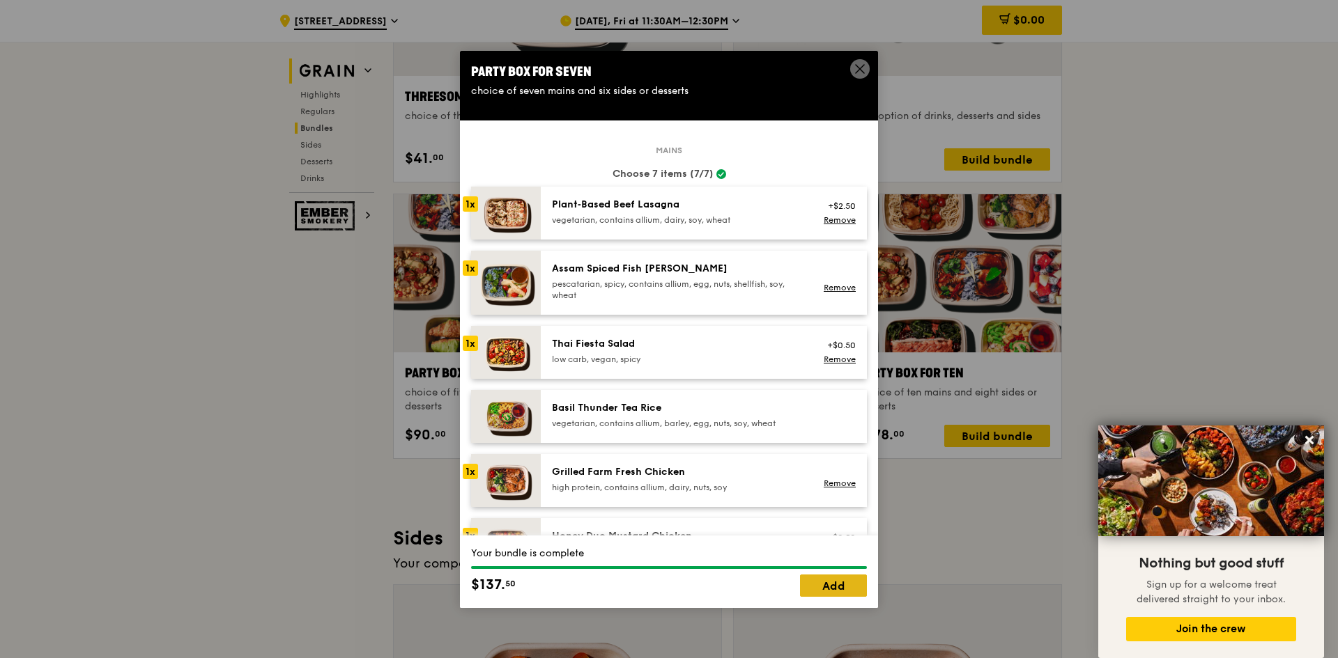
click at [840, 591] on link "Add" at bounding box center [833, 586] width 67 height 22
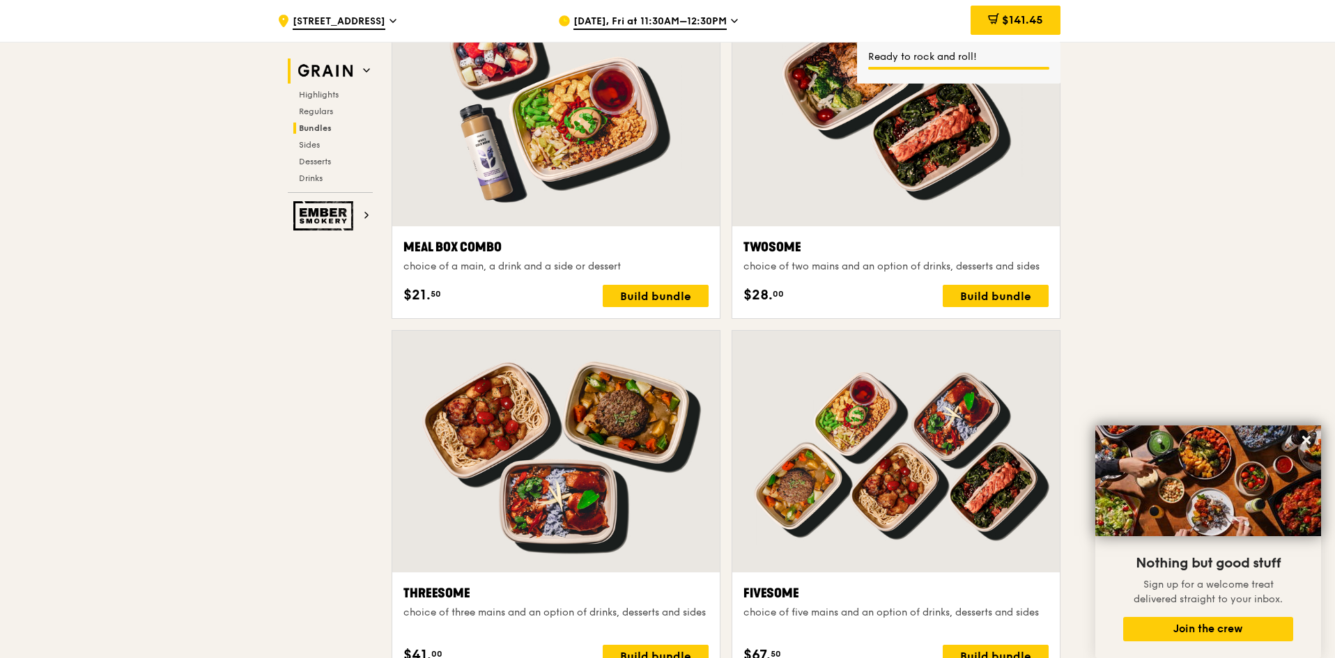
scroll to position [2255, 0]
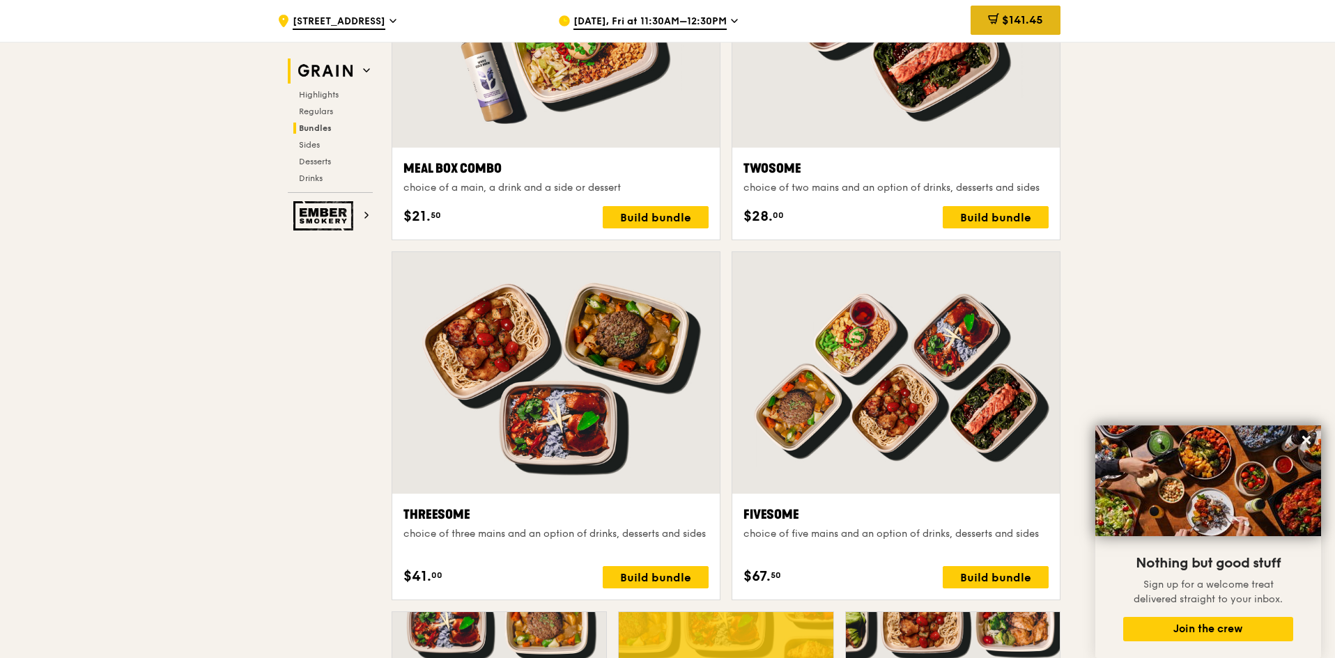
click at [1021, 15] on span "$141.45" at bounding box center [1022, 19] width 41 height 13
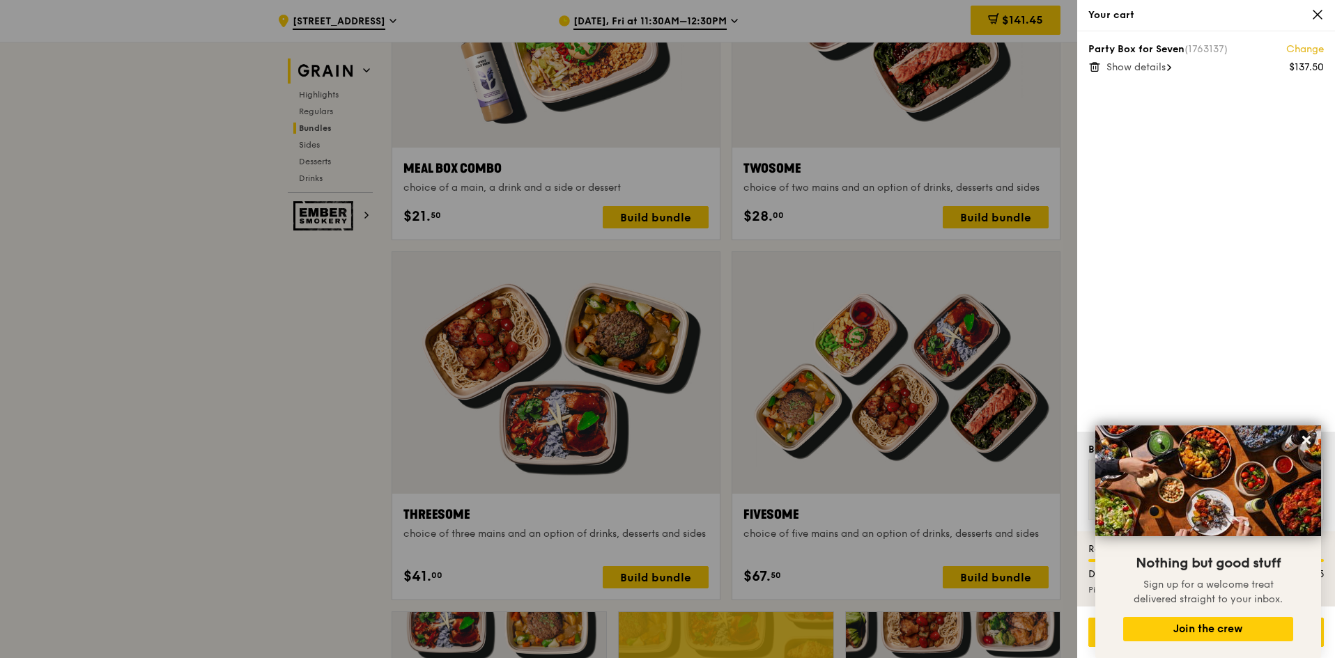
click at [1166, 67] on span "Show details" at bounding box center [1135, 67] width 59 height 12
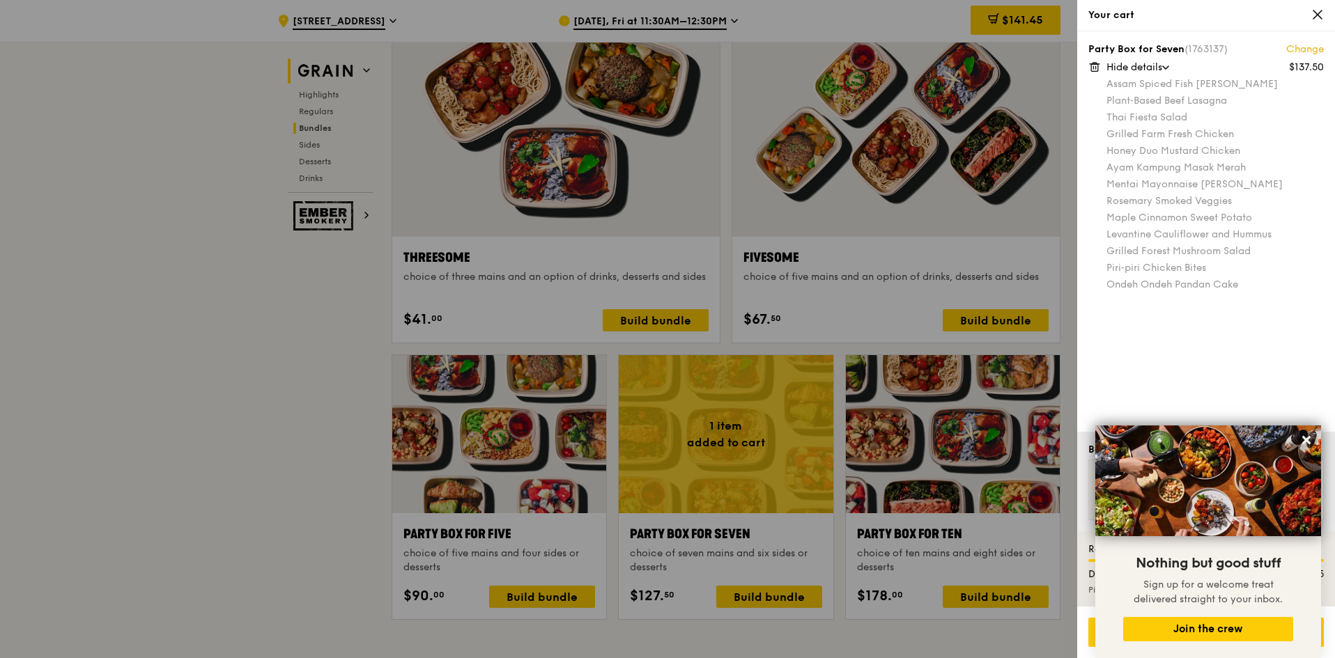
scroll to position [2533, 0]
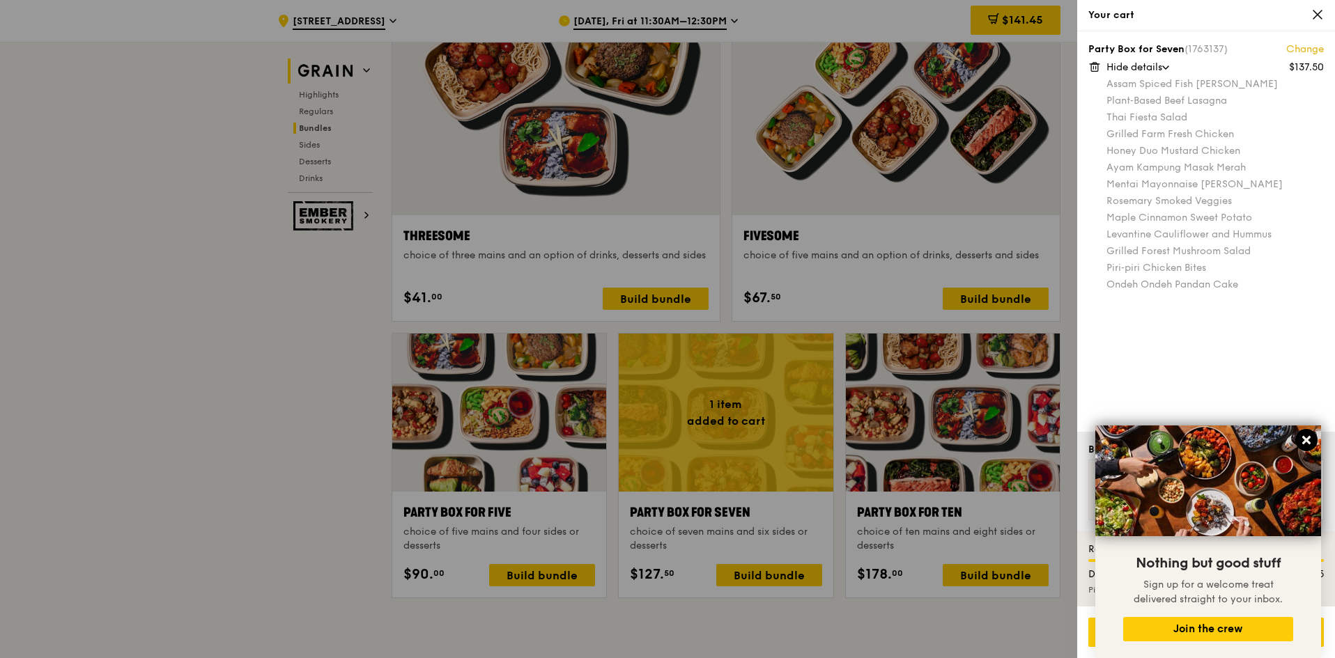
click at [1306, 438] on icon at bounding box center [1306, 440] width 13 height 13
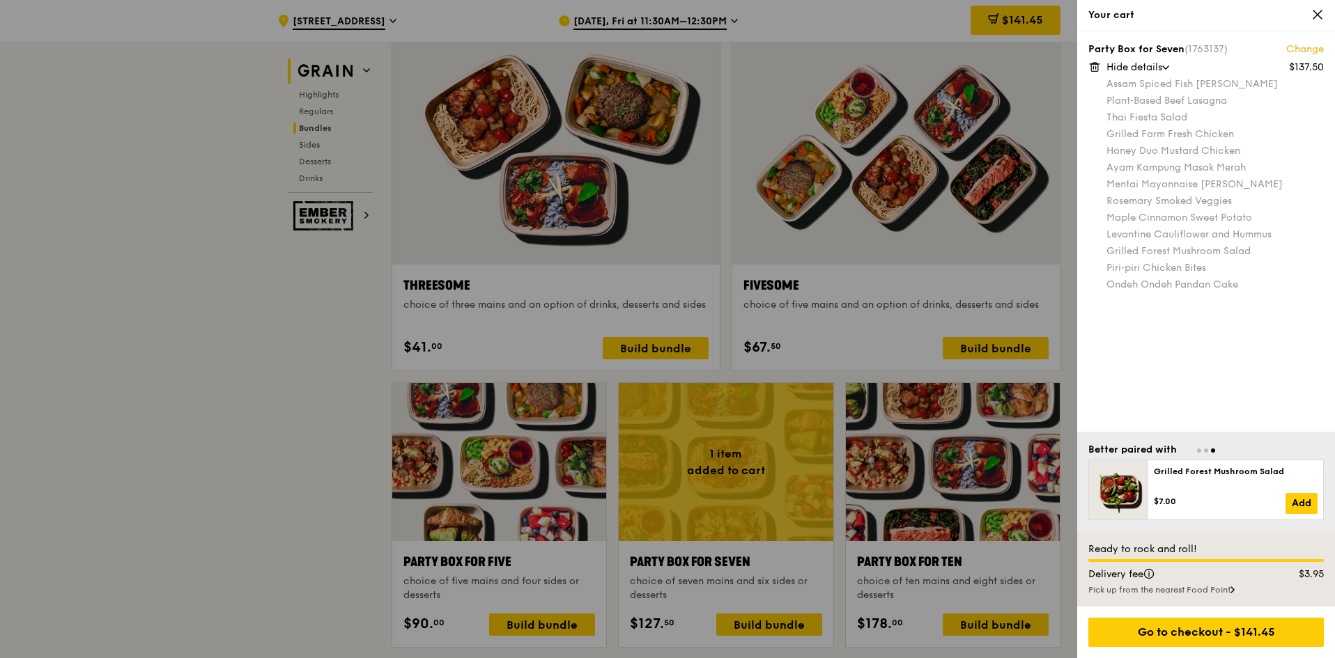
scroll to position [2464, 0]
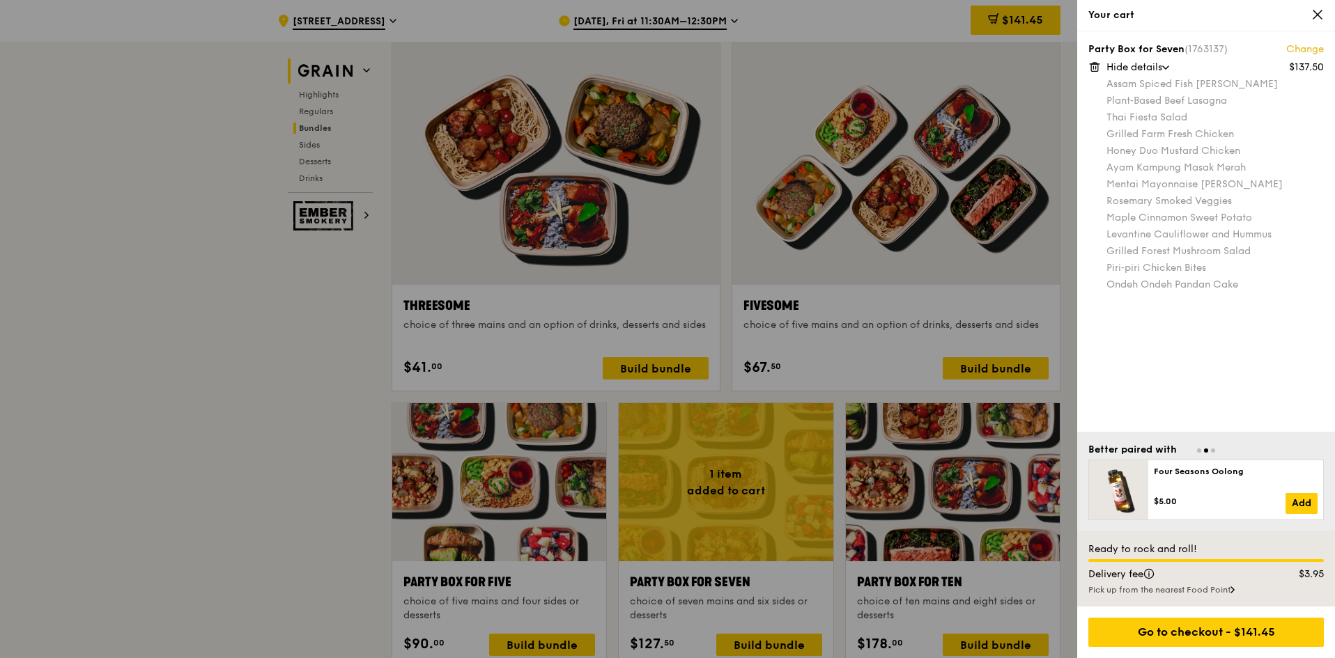
click at [1216, 588] on div "Pick up from the nearest Food Point" at bounding box center [1205, 590] width 235 height 11
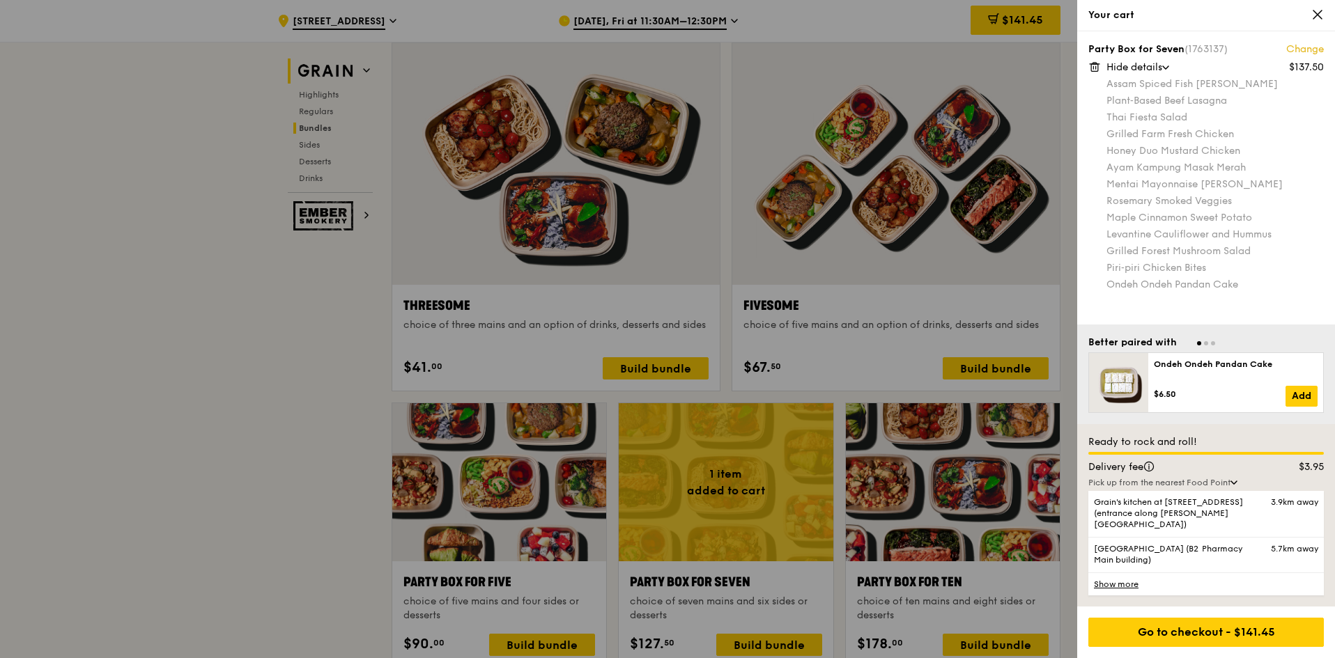
click at [1120, 585] on link "Show more" at bounding box center [1205, 584] width 235 height 23
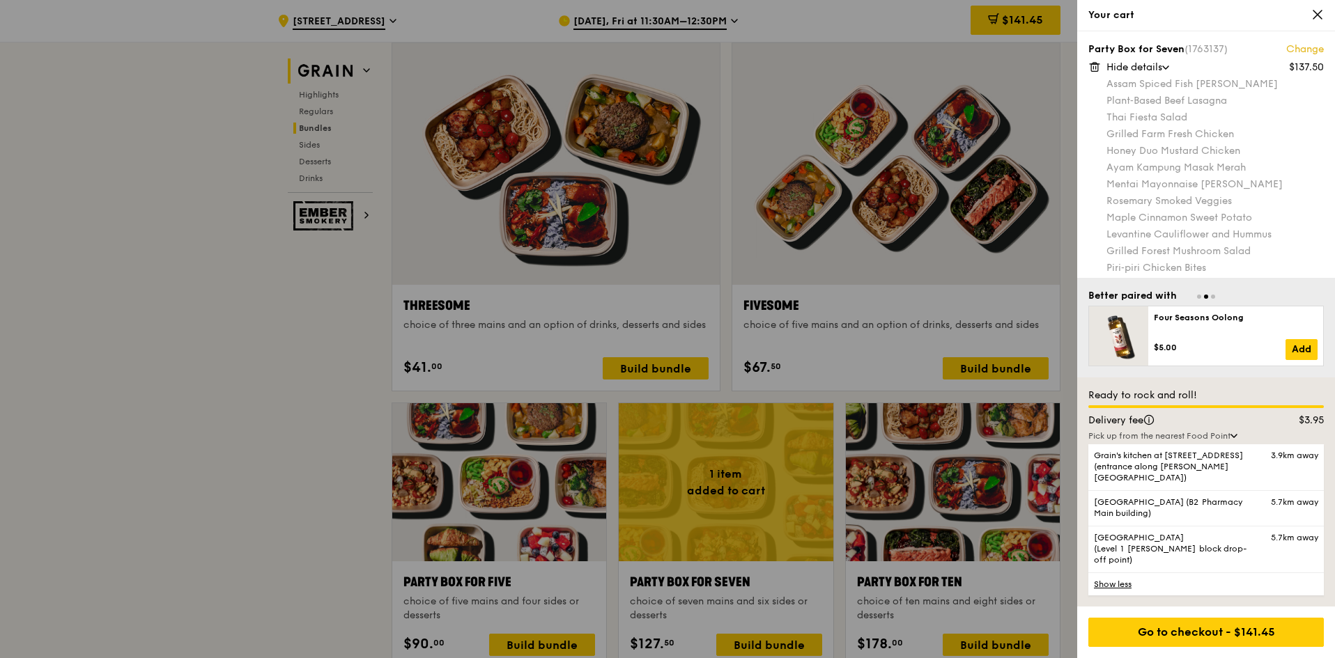
click at [1233, 442] on div "Pick up from the nearest Food Point" at bounding box center [1205, 436] width 235 height 11
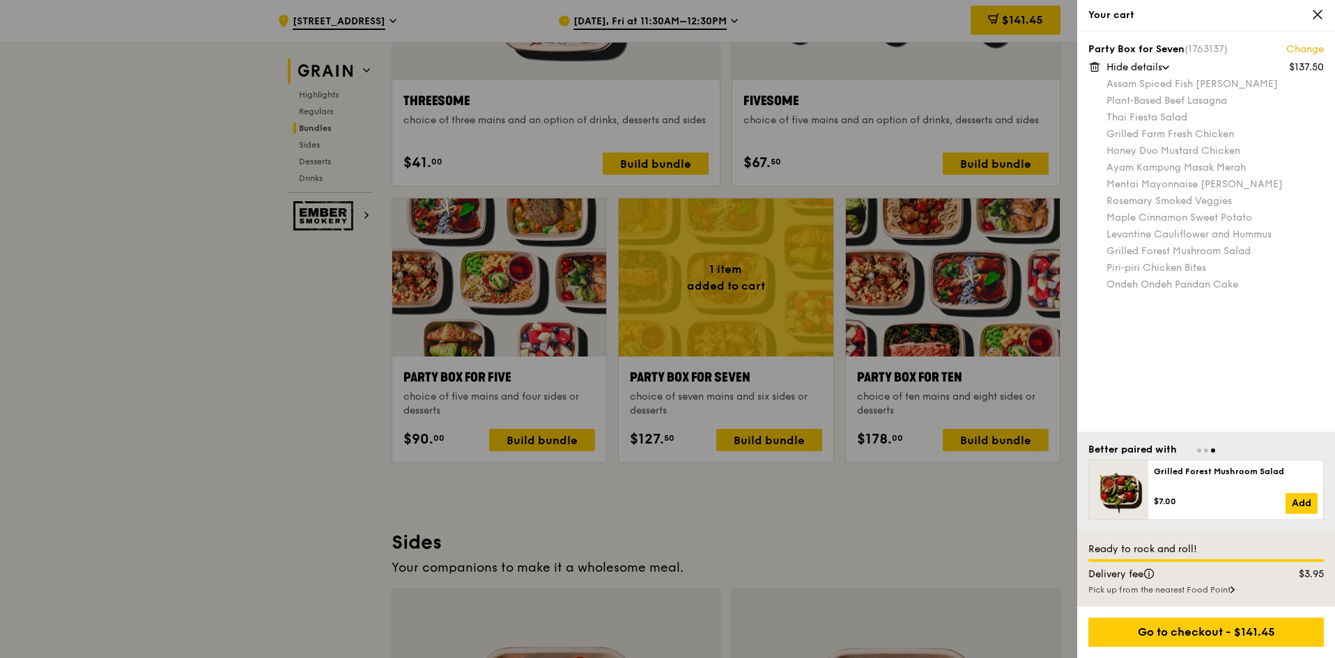
scroll to position [2673, 0]
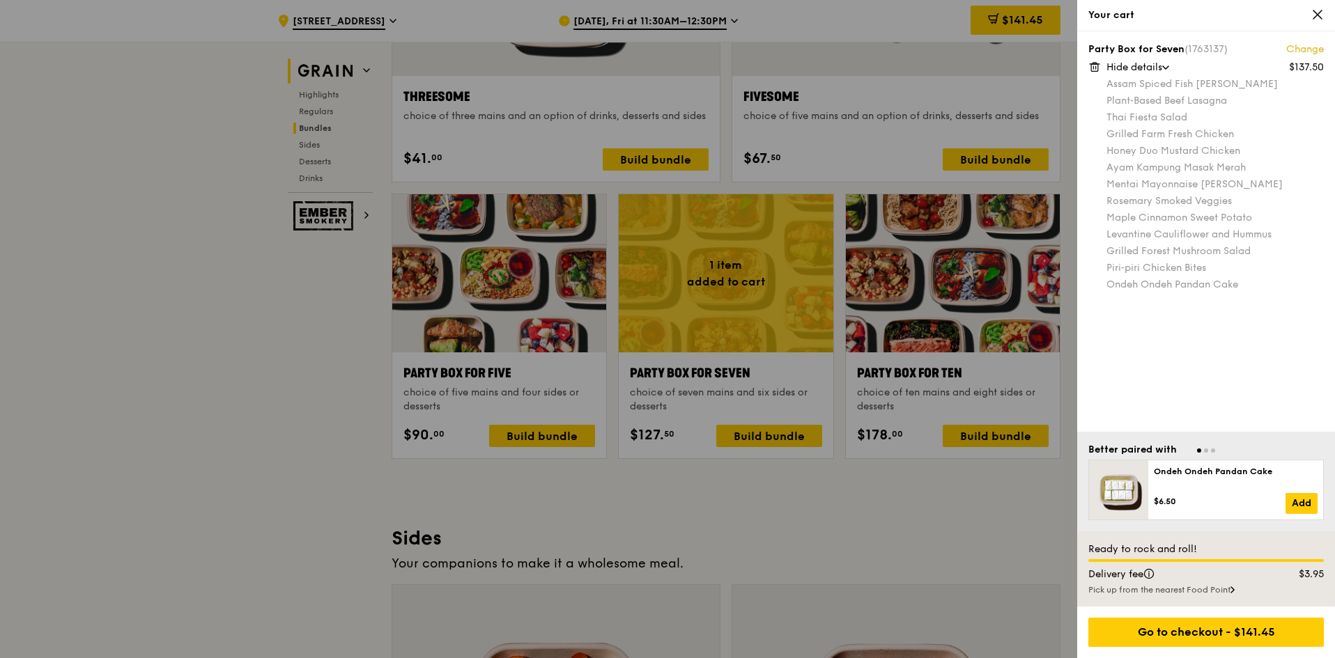
click at [1190, 387] on div "Party Box for Seven (1763137) Change $137.50 Hide details Assam Spiced Fish Cur…" at bounding box center [1206, 231] width 258 height 401
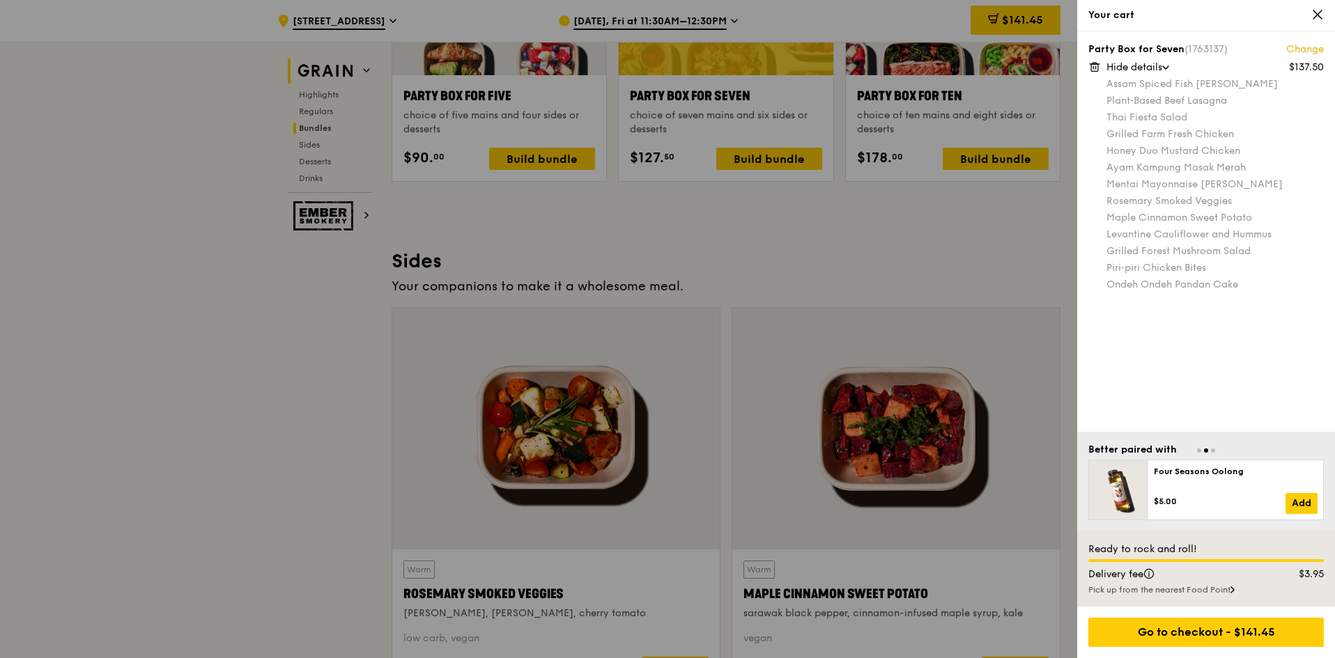
scroll to position [2951, 0]
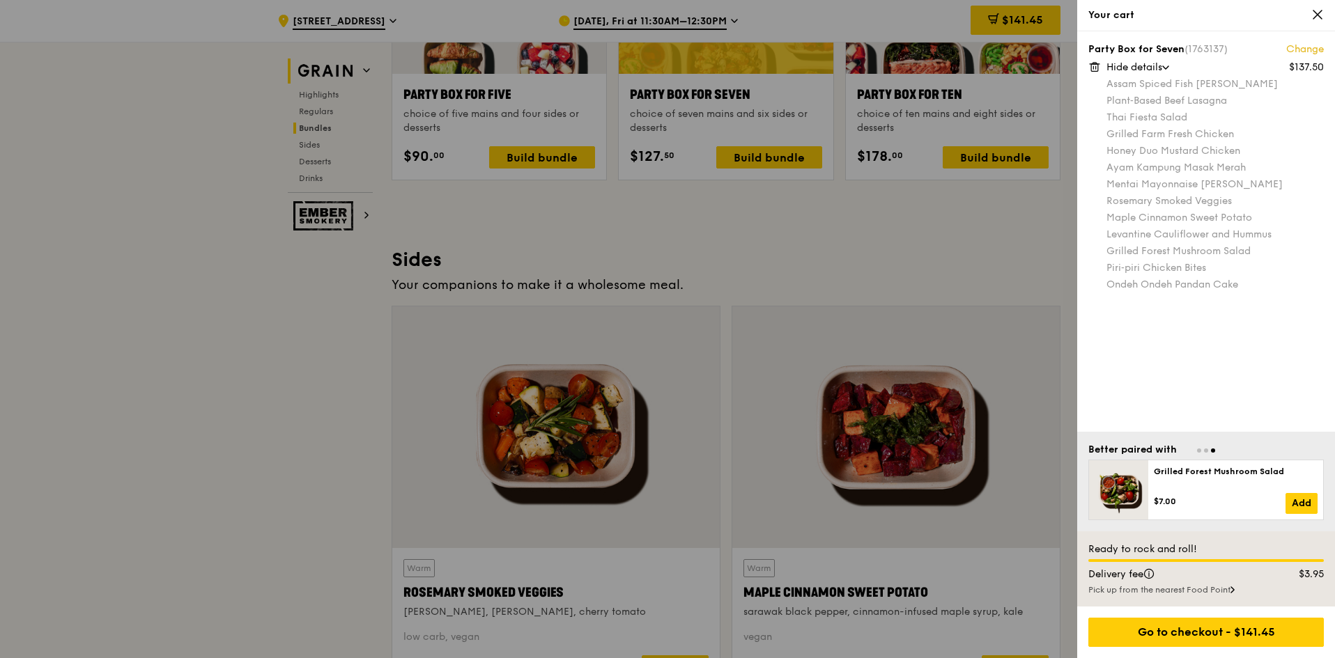
click at [241, 369] on div at bounding box center [667, 329] width 1335 height 658
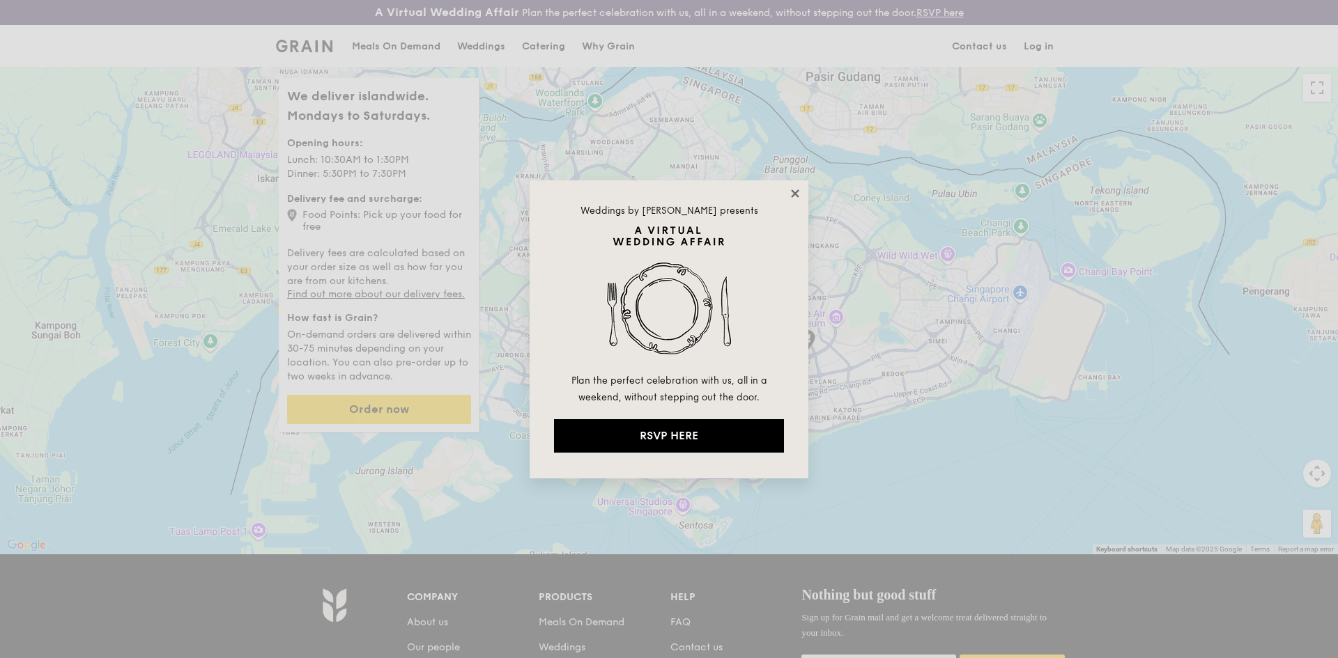
click at [800, 193] on icon at bounding box center [795, 193] width 13 height 13
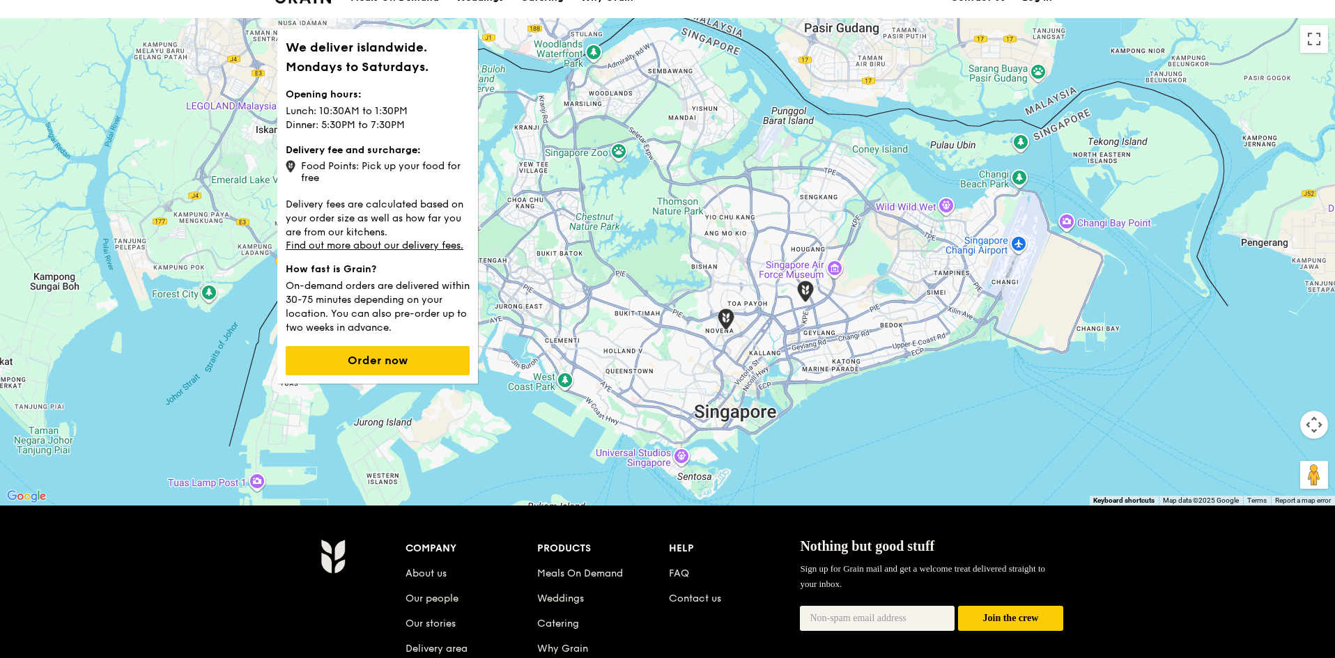
scroll to position [70, 0]
